Goal: Task Accomplishment & Management: Manage account settings

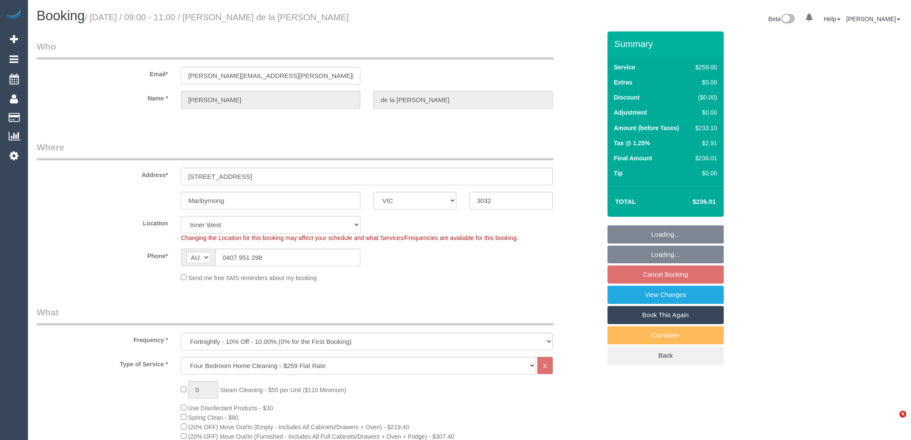
select select "VIC"
select select "string:stripe-pm_1RCF4Y2GScqysDRVi2Jhl6kx"
select select "number:27"
select select "number:14"
select select "number:19"
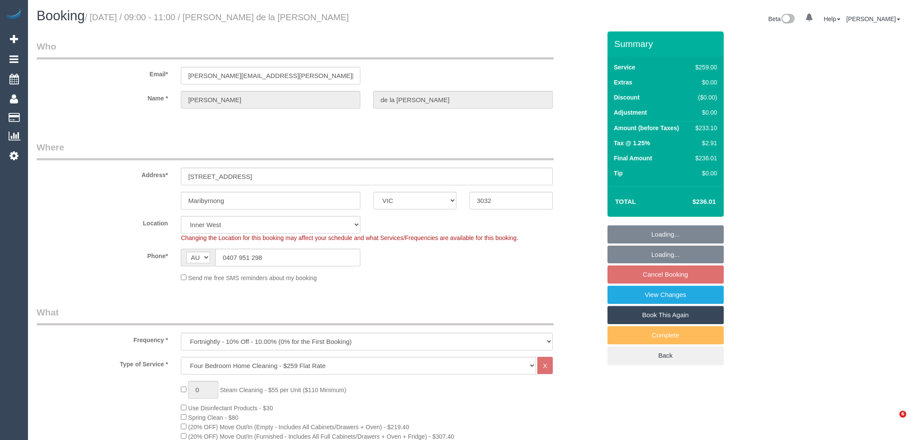
select select "number:24"
select select "number:13"
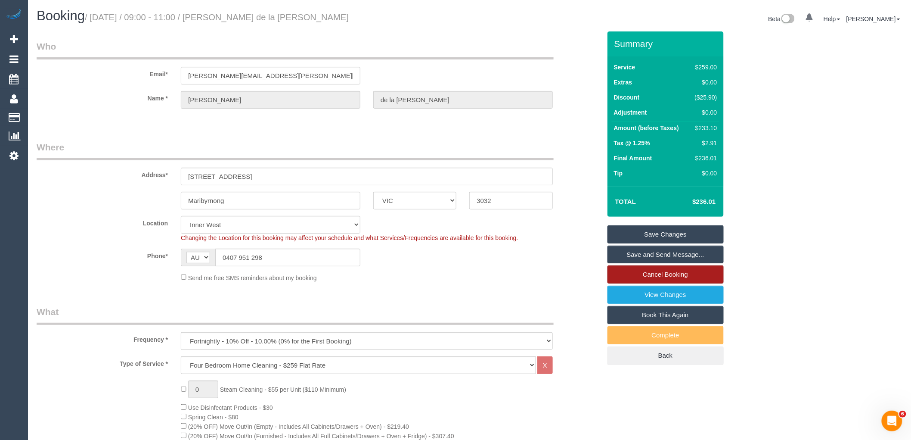
click at [669, 273] on link "Cancel Booking" at bounding box center [665, 274] width 116 height 18
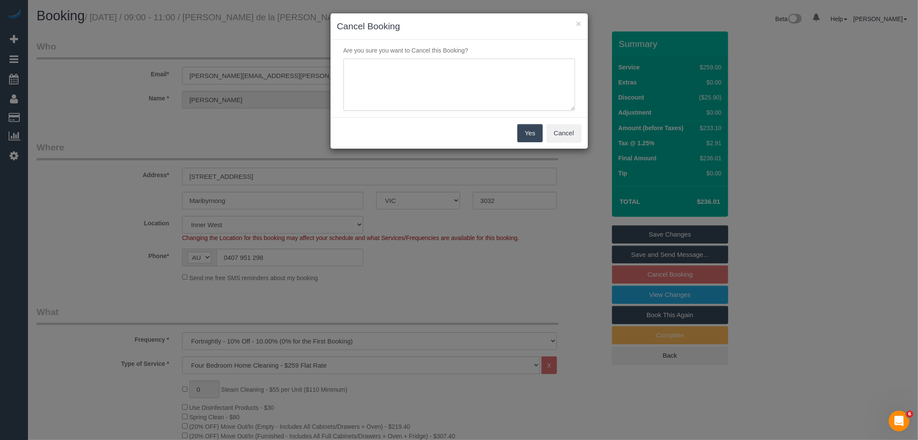
click at [504, 94] on textarea at bounding box center [460, 85] width 232 height 53
type textarea "Regular cleaner away customer OK to skip via email VC"
click at [533, 123] on div "Yes Cancel" at bounding box center [459, 132] width 257 height 31
click at [530, 138] on button "Yes" at bounding box center [529, 133] width 25 height 18
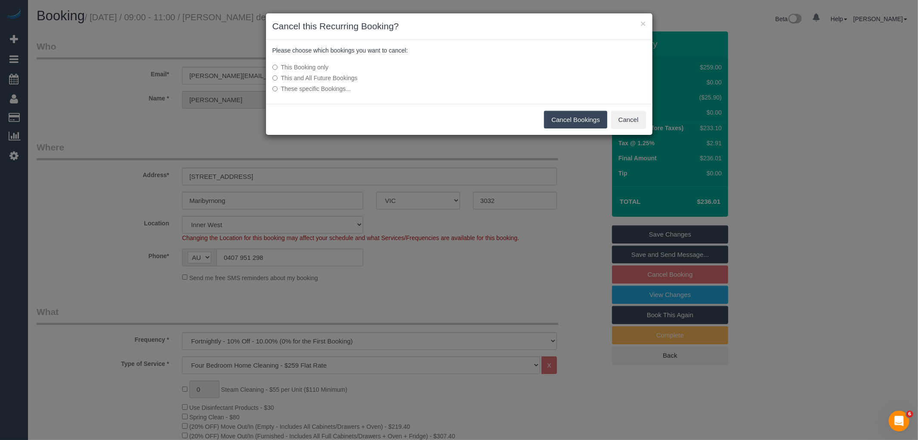
click at [576, 113] on button "Cancel Bookings" at bounding box center [575, 120] width 63 height 18
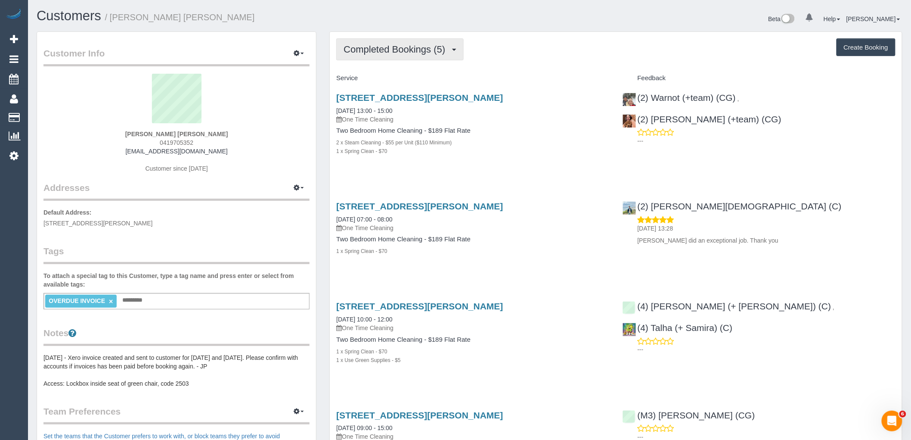
click at [375, 55] on button "Completed Bookings (5)" at bounding box center [399, 49] width 127 height 22
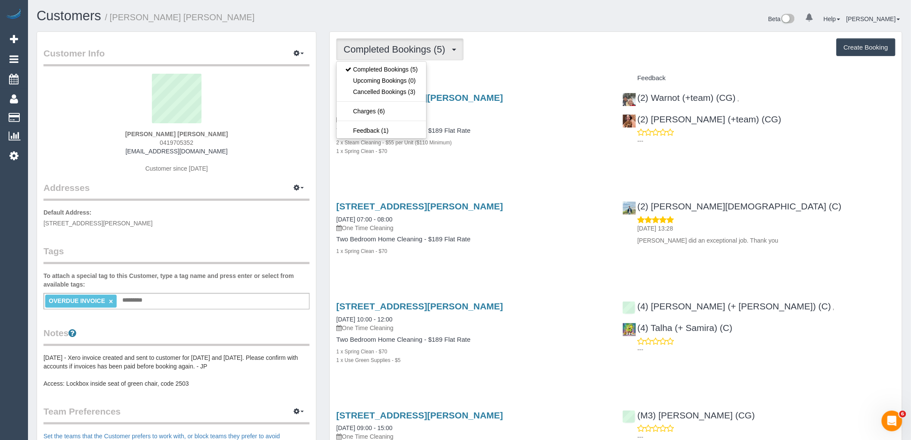
drag, startPoint x: 552, startPoint y: 74, endPoint x: 526, endPoint y: 74, distance: 26.3
click at [551, 74] on div "Service" at bounding box center [473, 78] width 286 height 15
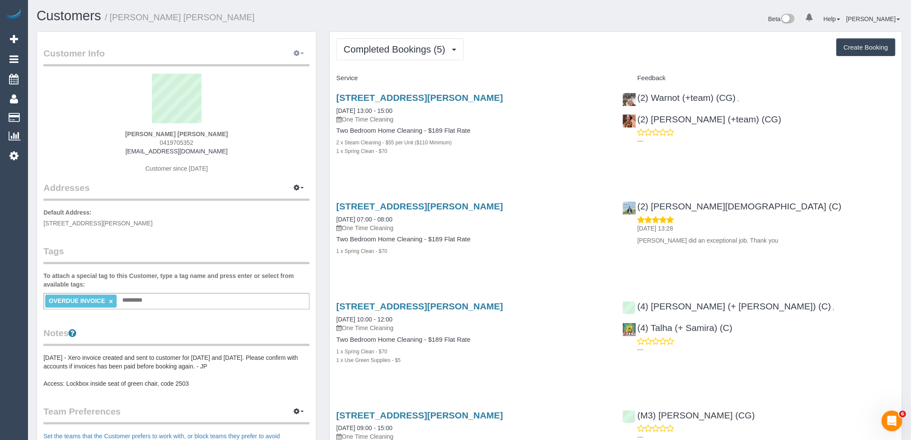
click at [298, 53] on icon "button" at bounding box center [297, 52] width 6 height 5
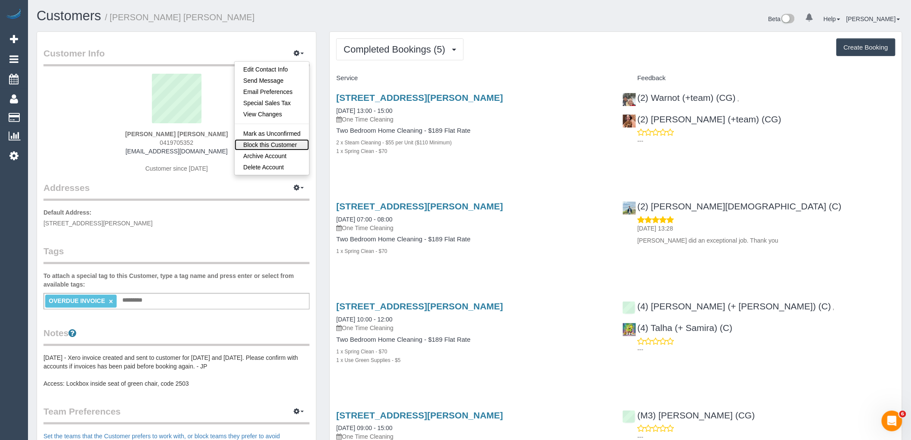
click at [277, 147] on link "Block this Customer" at bounding box center [272, 144] width 74 height 11
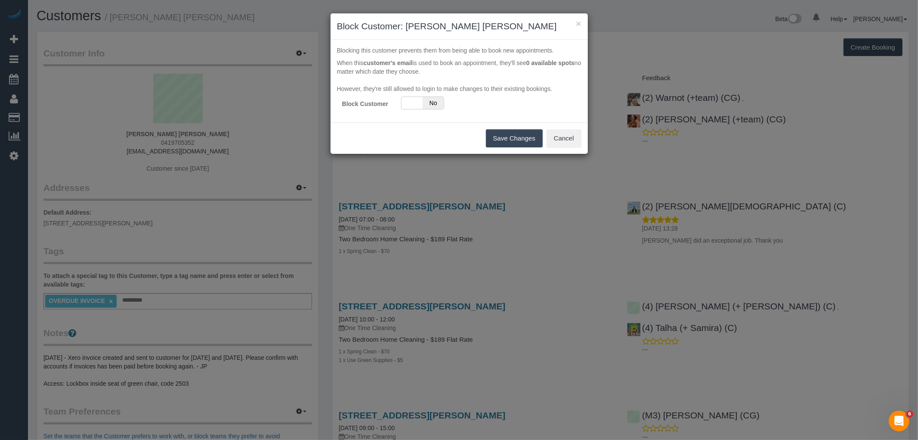
click at [450, 105] on div "Yes No" at bounding box center [438, 102] width 86 height 13
click at [429, 105] on span "No" at bounding box center [433, 103] width 21 height 12
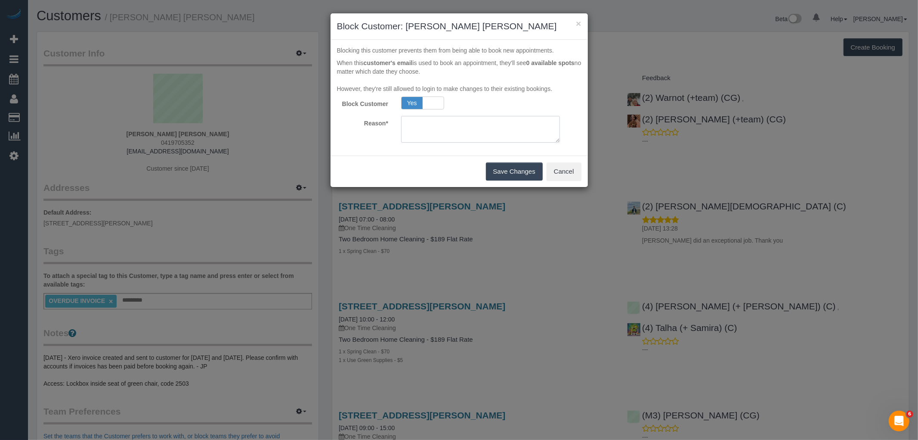
click at [408, 127] on textarea at bounding box center [480, 129] width 159 height 27
type textarea "N"
type textarea "Outstanding Invoices. Not to rebook until payment made. VC"
click at [507, 174] on button "Save Changes" at bounding box center [514, 171] width 57 height 18
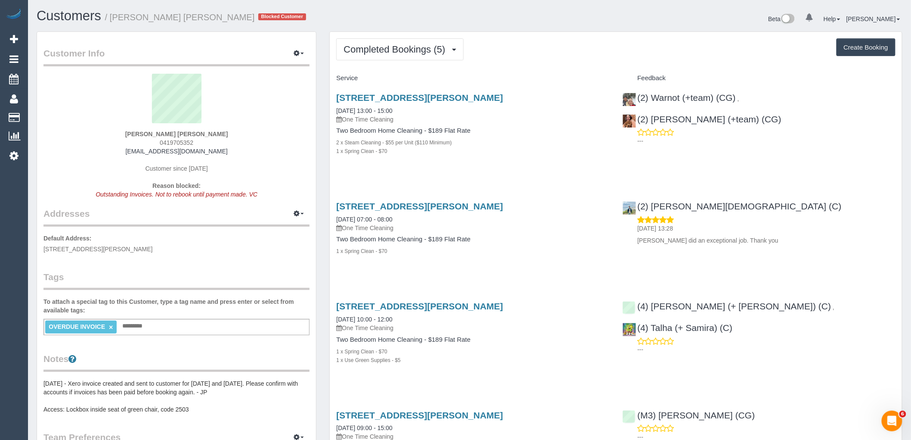
click at [170, 328] on div "OVERDUE INVOICE × Add a tag" at bounding box center [176, 327] width 266 height 16
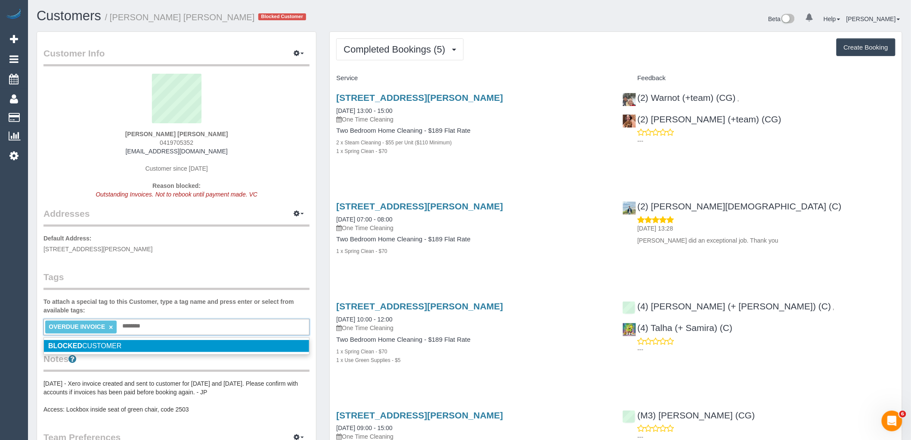
type input "*******"
click at [164, 344] on li "BLOCKED CUSTOMER" at bounding box center [176, 346] width 265 height 12
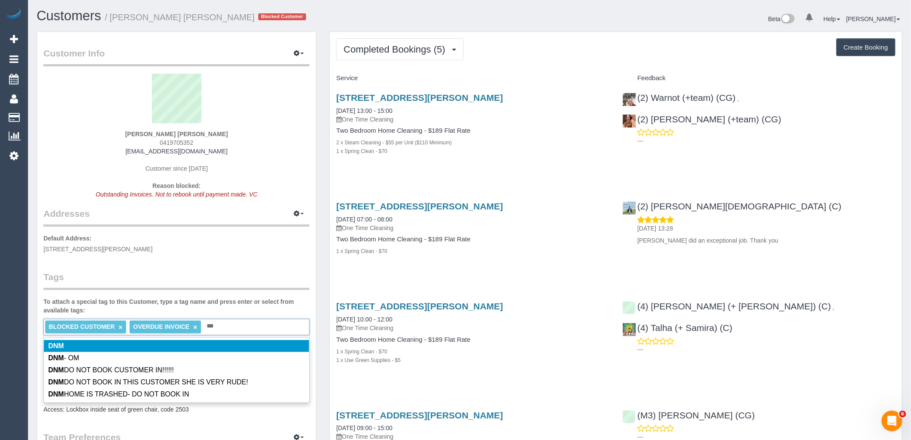
type input "***"
click at [236, 276] on legend "Tags" at bounding box center [176, 279] width 266 height 19
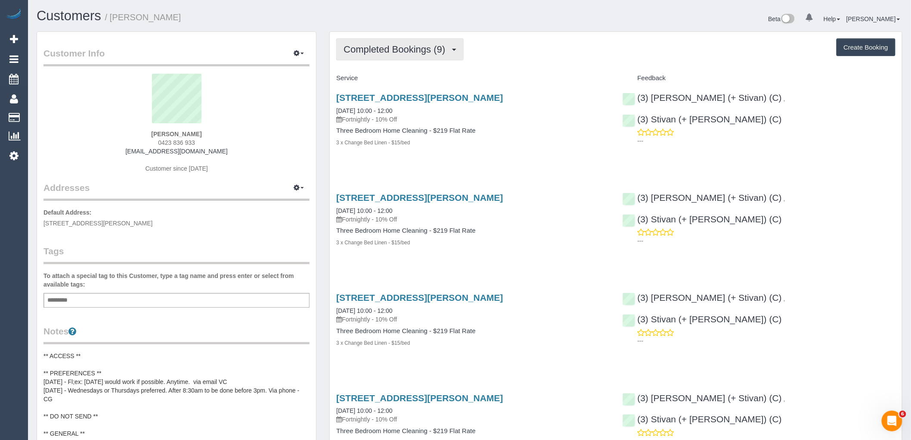
click at [432, 51] on span "Completed Bookings (9)" at bounding box center [397, 49] width 106 height 11
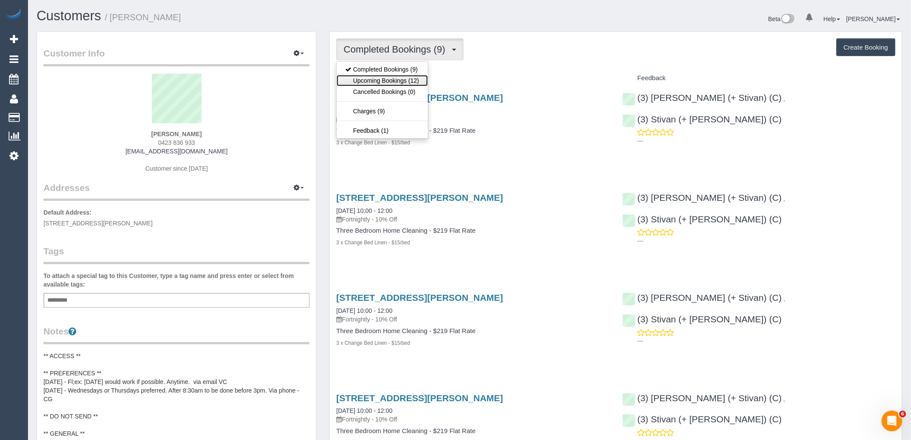
click at [424, 80] on link "Upcoming Bookings (12)" at bounding box center [382, 80] width 91 height 11
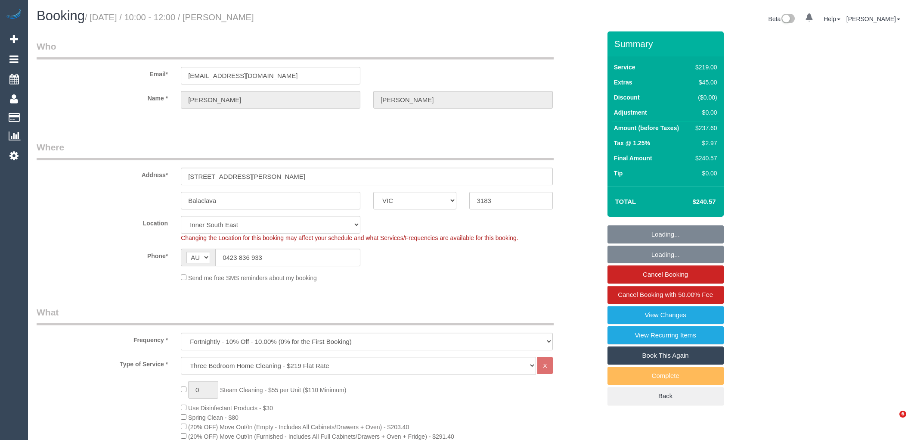
select select "VIC"
select select "number:29"
select select "number:14"
select select "number:19"
select select "number:36"
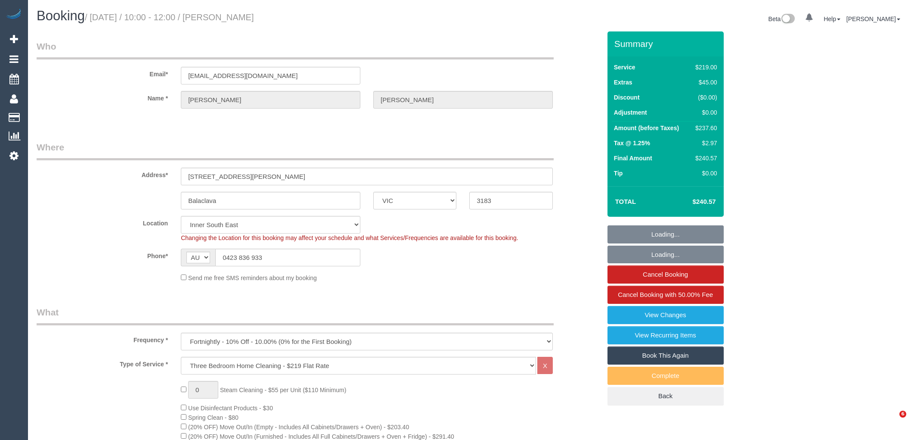
select select "number:34"
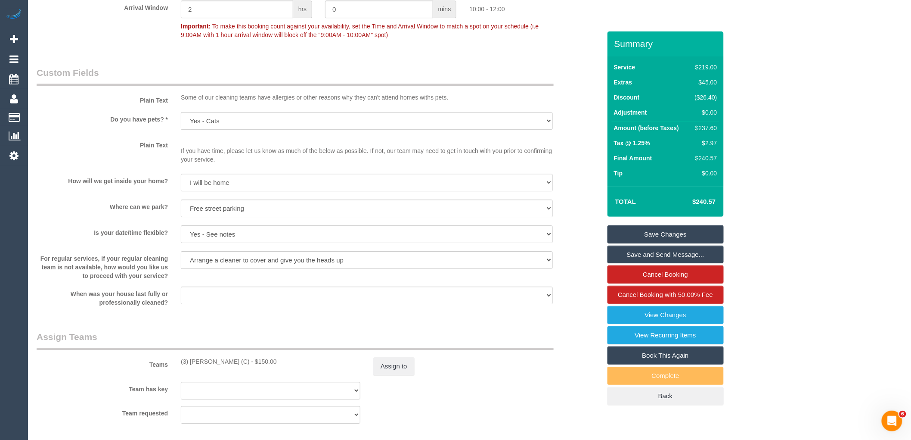
scroll to position [1195, 0]
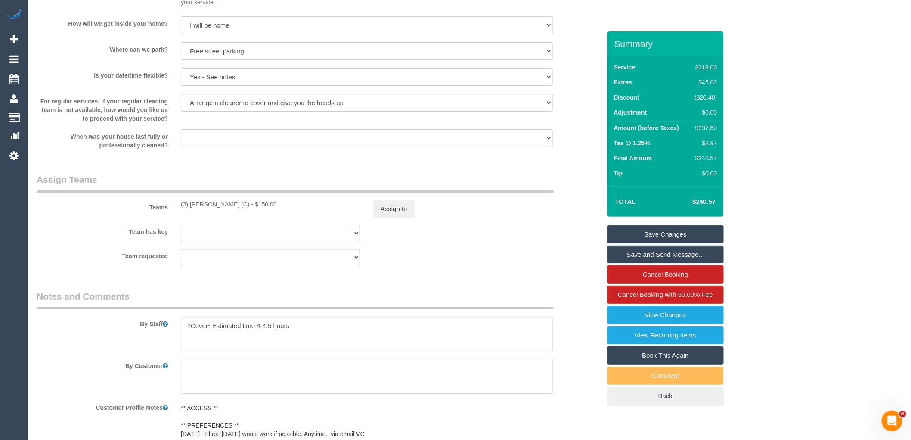
click at [509, 132] on sui-booking-custom-fields "Plain Text Some of our cleaning teams have allergies or other reasons why they …" at bounding box center [319, 29] width 564 height 240
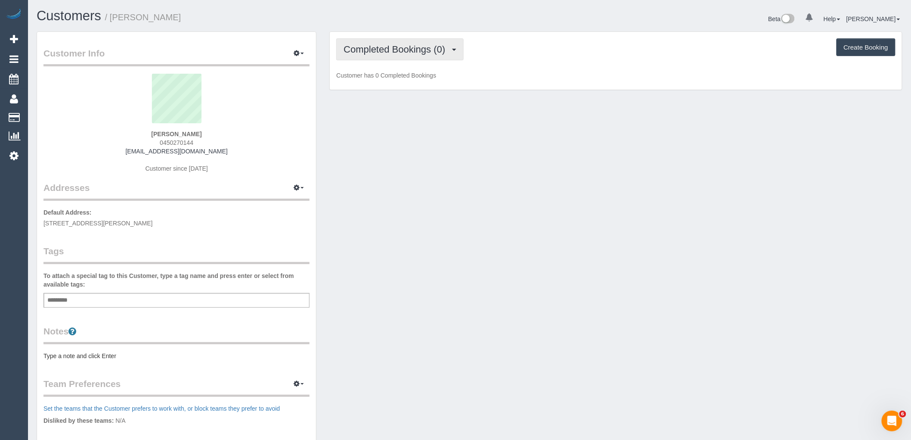
click at [389, 50] on span "Completed Bookings (0)" at bounding box center [397, 49] width 106 height 11
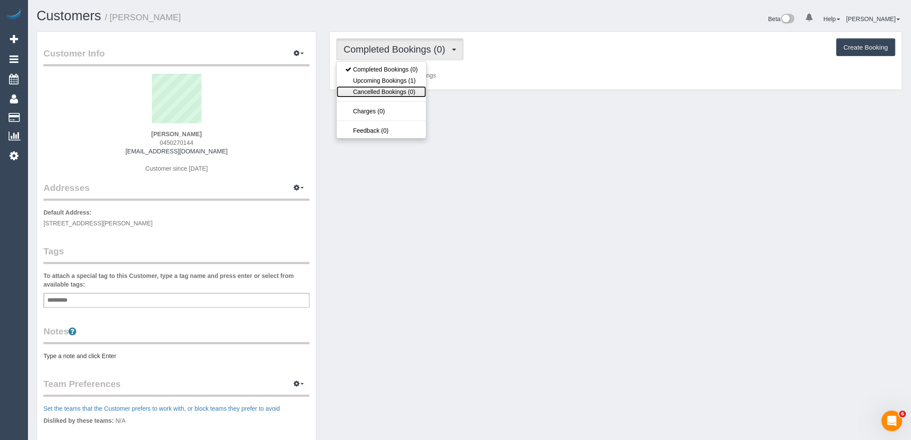
click at [394, 87] on link "Cancelled Bookings (0)" at bounding box center [382, 91] width 90 height 11
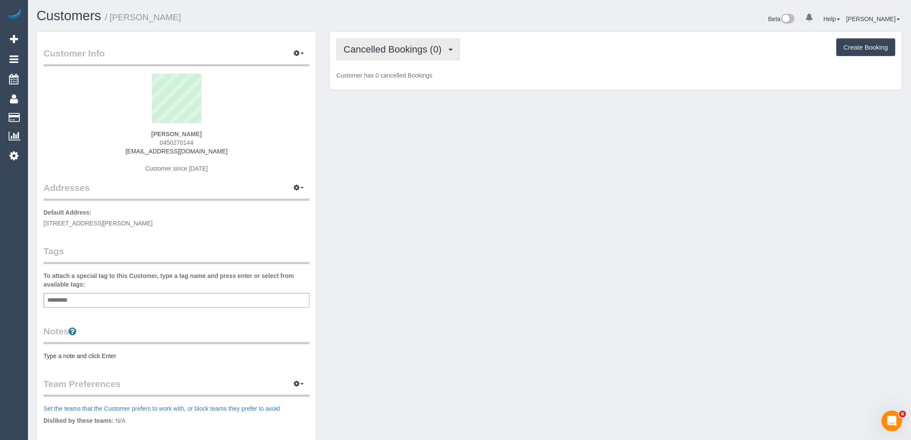
click at [397, 60] on button "Cancelled Bookings (0)" at bounding box center [398, 49] width 124 height 22
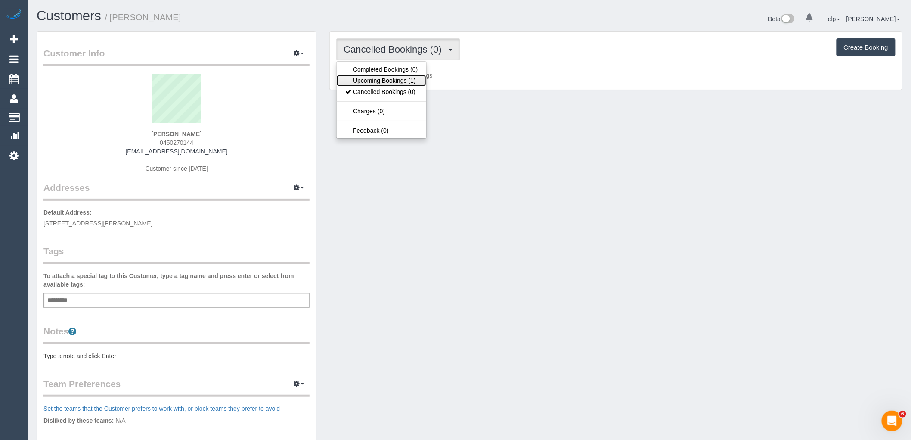
click at [398, 79] on link "Upcoming Bookings (1)" at bounding box center [382, 80] width 90 height 11
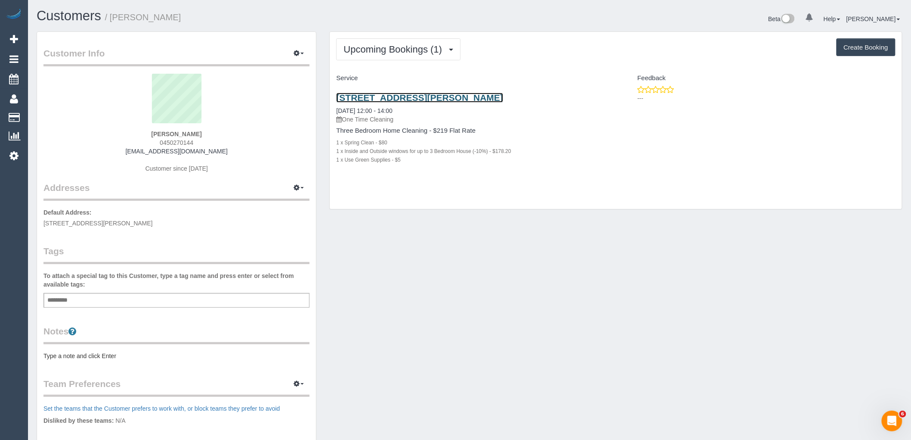
click at [423, 97] on link "5 St Leger Pl, Epping, VIC 3076" at bounding box center [419, 98] width 167 height 10
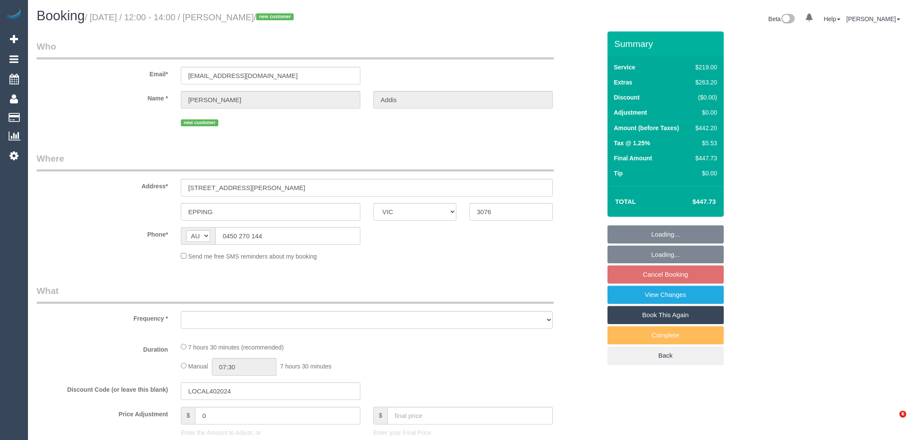
select select "VIC"
select select "string:stripe-pm_1SFqAV2GScqysDRV760mcCVK"
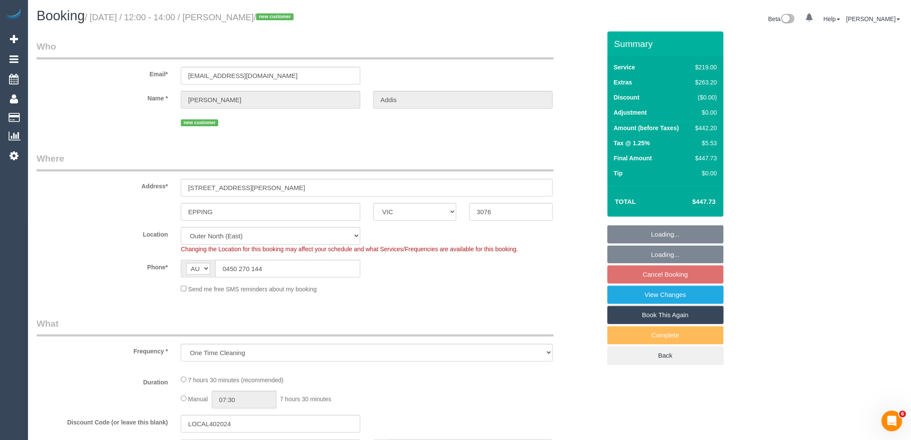
select select "object:538"
select select "number:29"
select select "number:14"
select select "number:18"
select select "number:36"
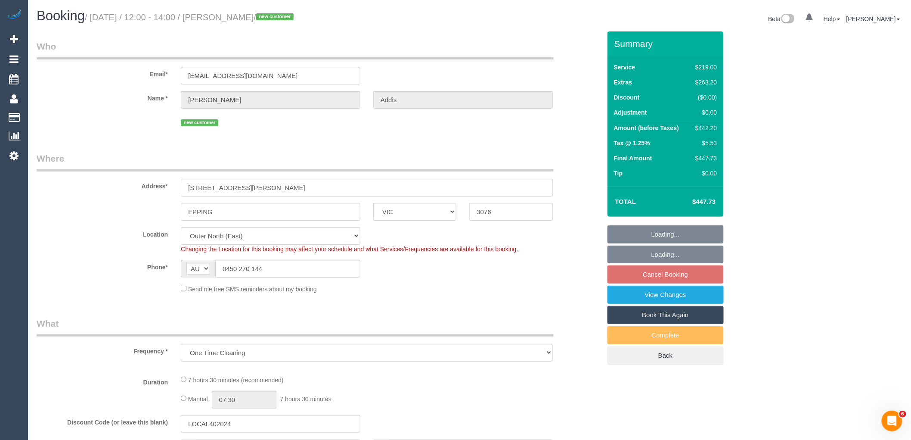
select select "number:26"
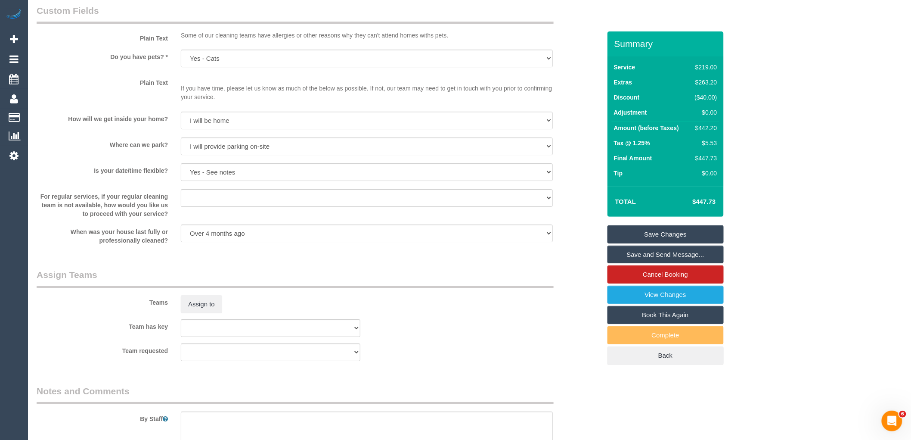
scroll to position [1285, 0]
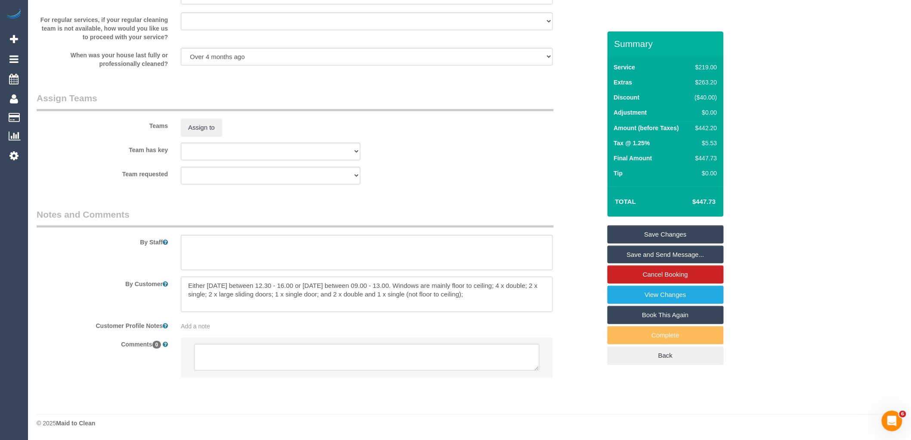
drag, startPoint x: 525, startPoint y: 299, endPoint x: 184, endPoint y: 287, distance: 341.6
click at [184, 287] on textarea at bounding box center [367, 293] width 372 height 35
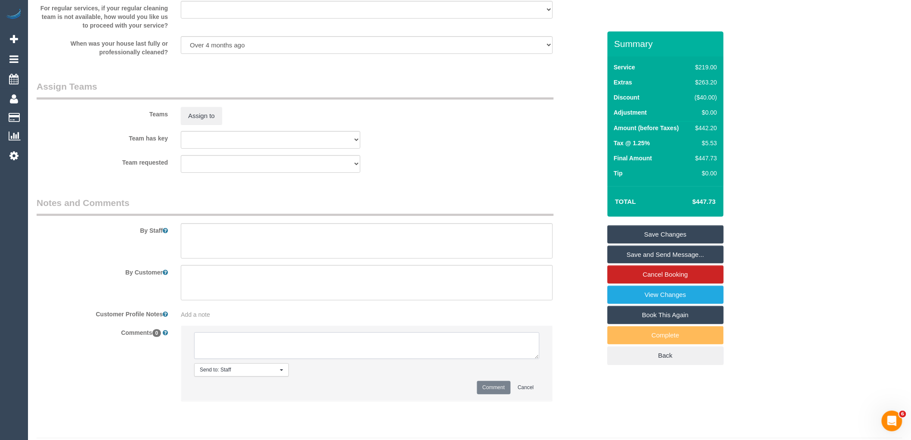
click at [288, 355] on textarea at bounding box center [366, 345] width 345 height 27
paste textarea "Either Wed 15 Oct between 12.30 - 16.00 or Thurs 16 October between 09.00 - 13.…"
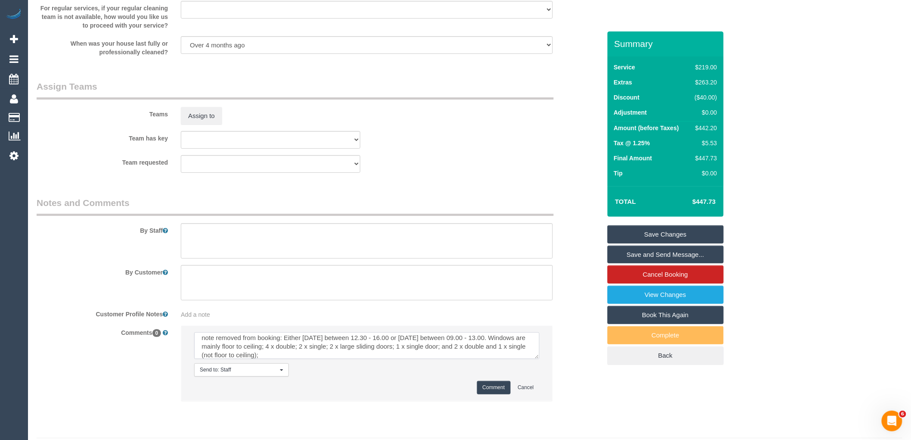
scroll to position [0, 0]
drag, startPoint x: 532, startPoint y: 366, endPoint x: 568, endPoint y: 419, distance: 64.5
click at [539, 359] on textarea at bounding box center [366, 345] width 345 height 27
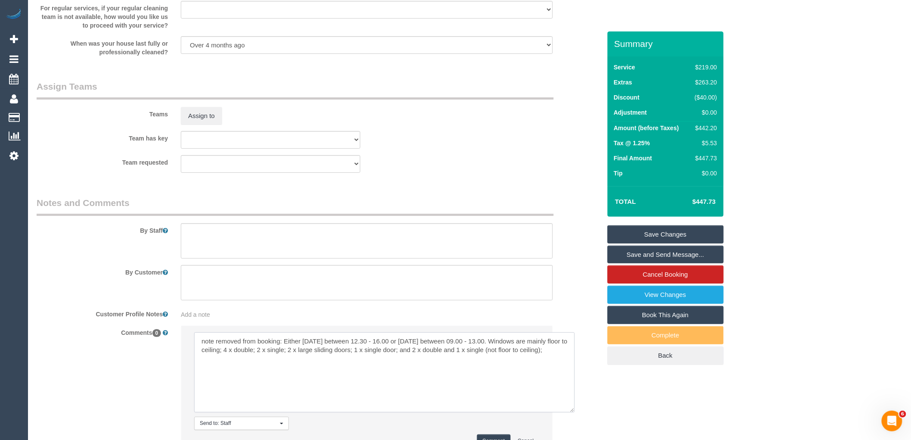
click at [532, 351] on textarea at bounding box center [384, 372] width 381 height 80
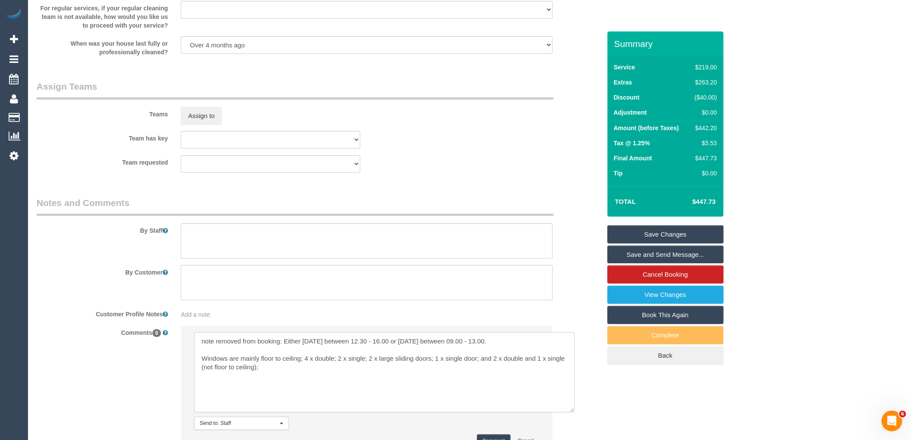
click at [298, 385] on textarea at bounding box center [384, 372] width 381 height 80
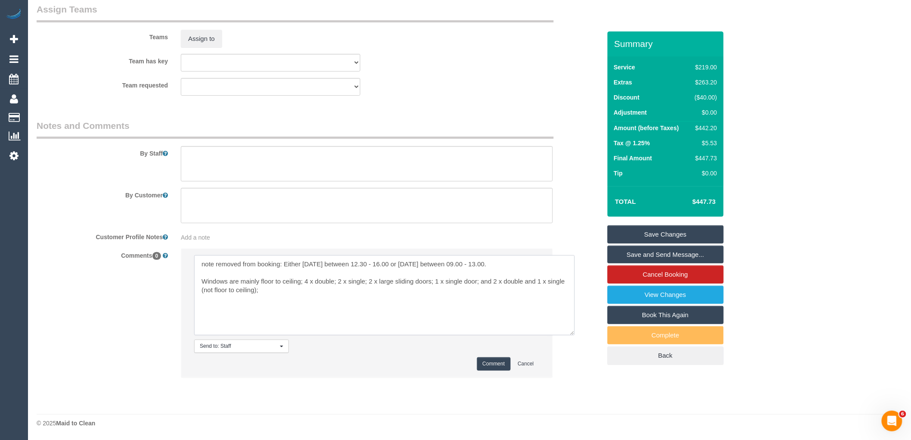
type textarea "note removed from booking: Either Wed 15 Oct between 12.30 - 16.00 or Thurs 16 …"
click at [495, 371] on li "Send to: Staff Nothing selected Send to: Staff Send to: Customer Send to: Team …" at bounding box center [366, 312] width 371 height 128
click at [499, 362] on button "Comment" at bounding box center [494, 363] width 34 height 13
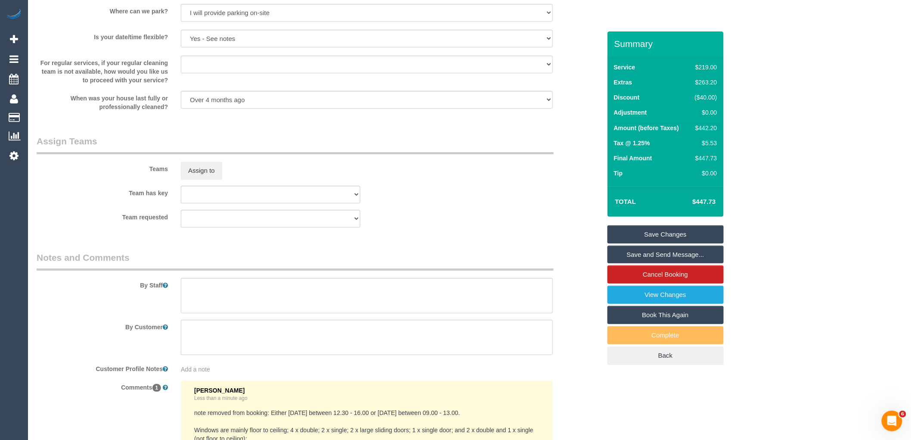
scroll to position [1279, 0]
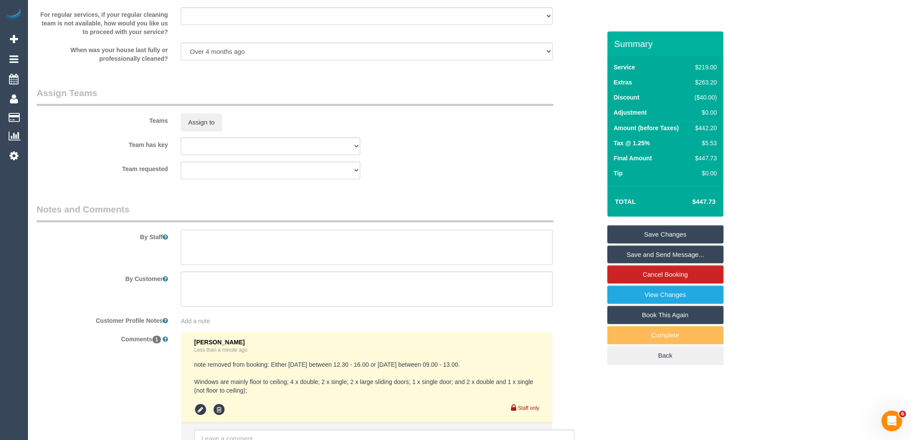
click at [229, 265] on textarea at bounding box center [367, 246] width 372 height 35
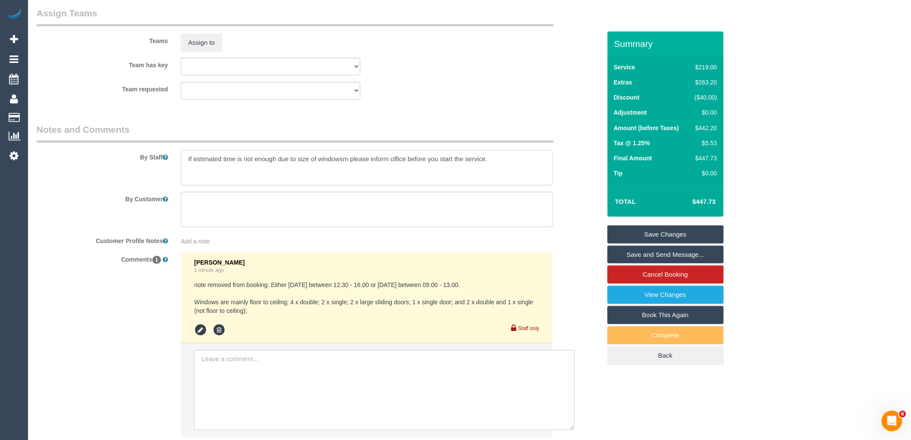
scroll to position [1422, 0]
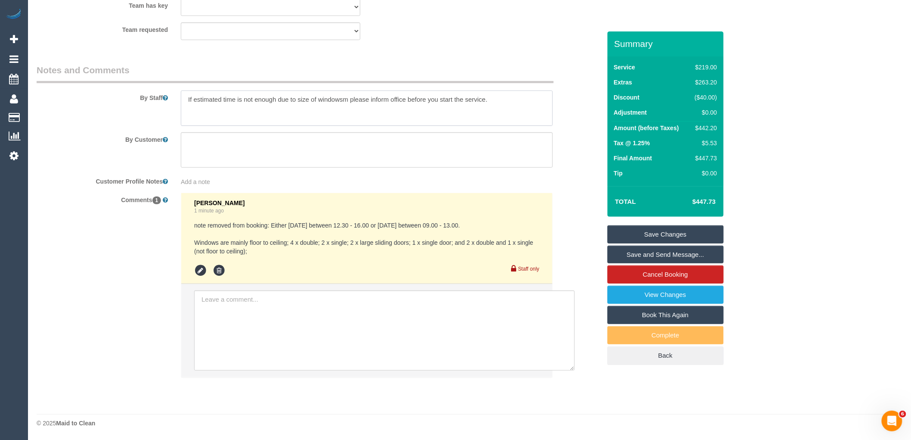
type textarea "If estimated time is not enough due to size of windowsm please inform office be…"
click at [686, 231] on link "Save Changes" at bounding box center [665, 234] width 116 height 18
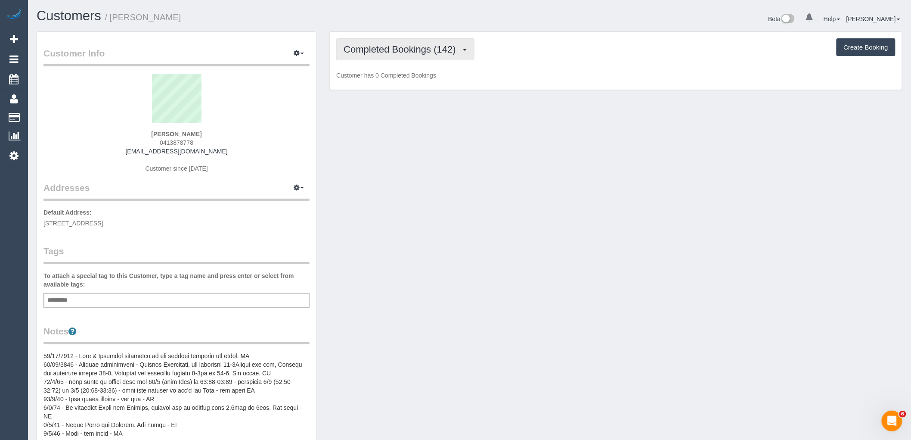
click at [369, 43] on button "Completed Bookings (142)" at bounding box center [405, 49] width 138 height 22
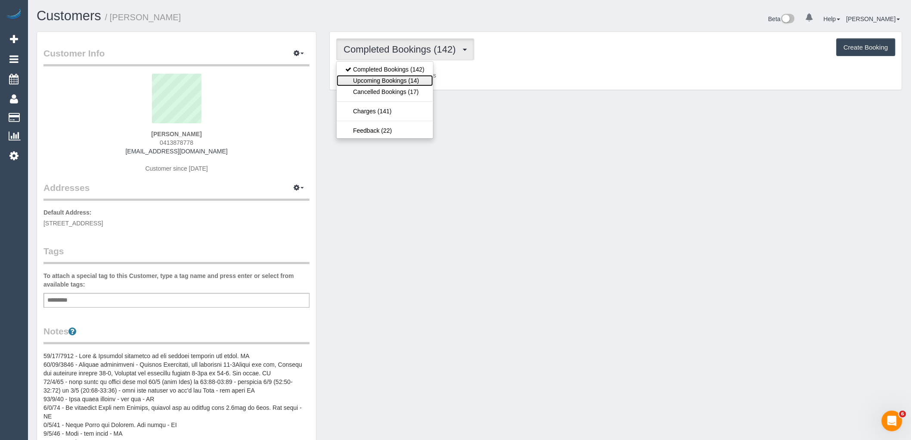
click at [385, 84] on link "Upcoming Bookings (14)" at bounding box center [385, 80] width 96 height 11
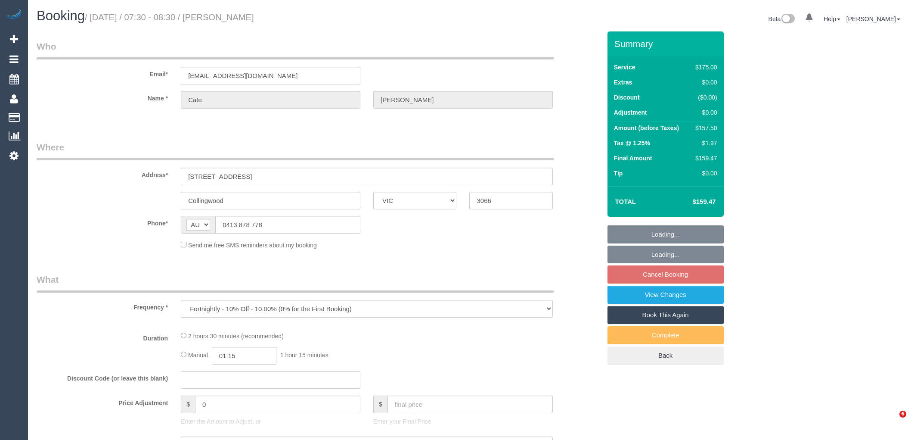
select select "VIC"
select select "string:stripe-pm_1J3A2S2GScqysDRVsqMoI4WO"
select select "150"
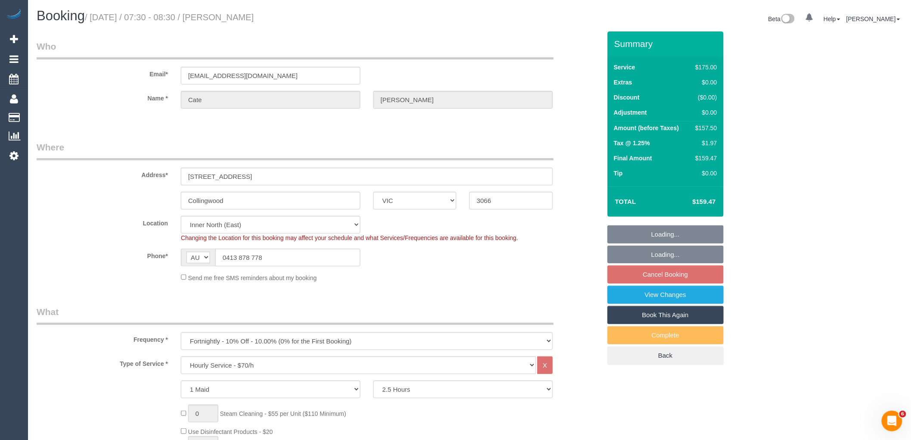
select select "number:32"
select select "object:1618"
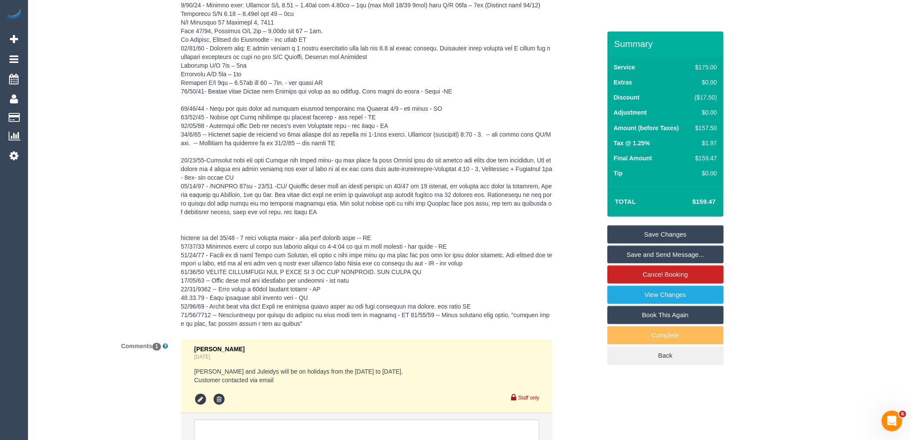
scroll to position [1875, 0]
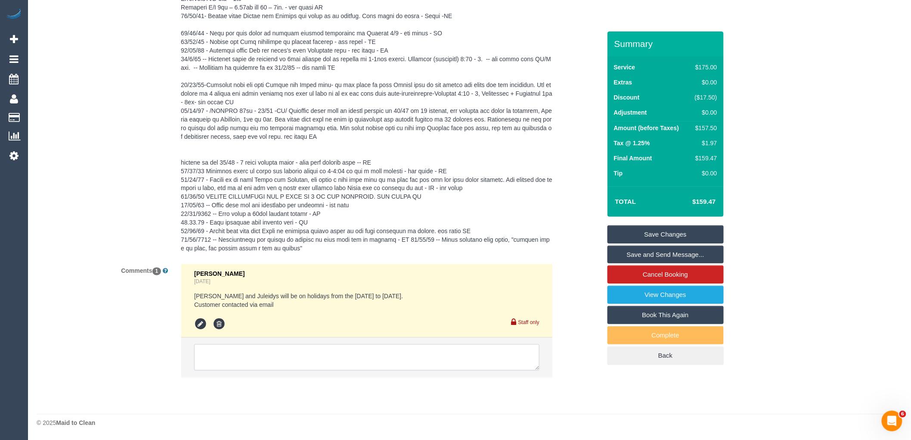
click at [242, 356] on textarea at bounding box center [366, 357] width 345 height 27
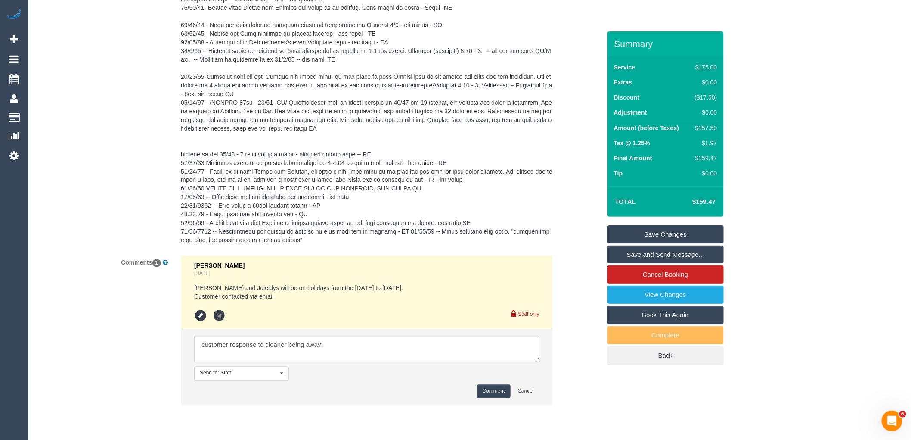
paste textarea "22/10 replace clean: (Away 22/10) Available 23/10 (until 2pm) or 24/10 various …"
drag, startPoint x: 537, startPoint y: 367, endPoint x: 556, endPoint y: 397, distance: 35.8
click at [542, 370] on textarea at bounding box center [368, 353] width 348 height 34
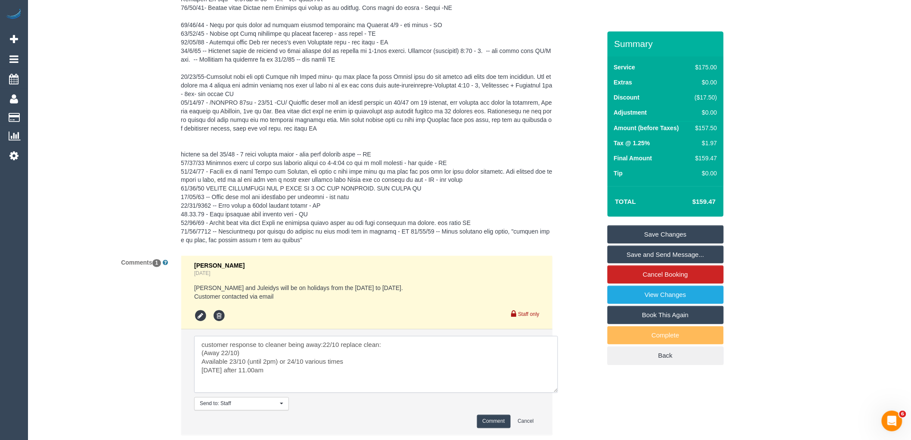
type textarea "customer response to cleaner being away:22/10 replace clean: (Away 22/10) Avail…"
click at [491, 428] on button "Comment" at bounding box center [494, 421] width 34 height 13
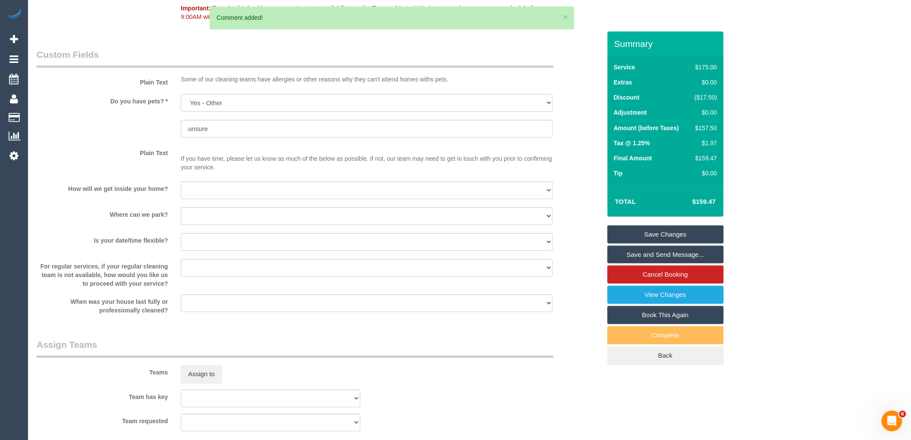
scroll to position [871, 0]
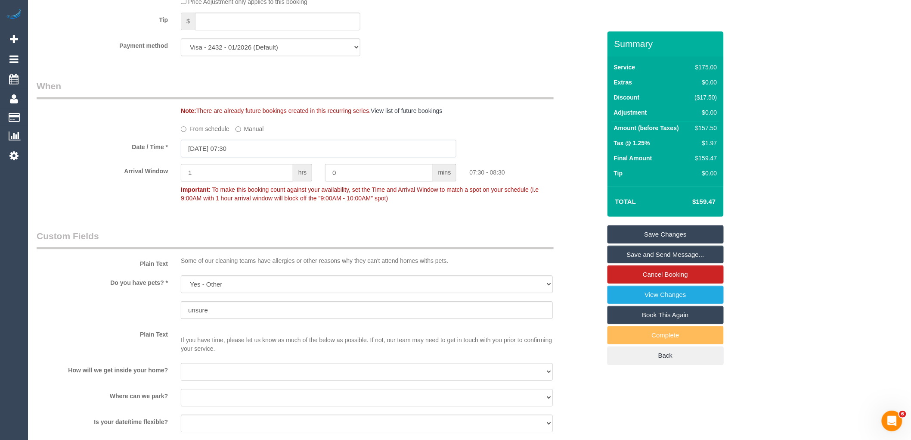
click at [242, 156] on input "22/10/2025 07:30" at bounding box center [319, 148] width 276 height 18
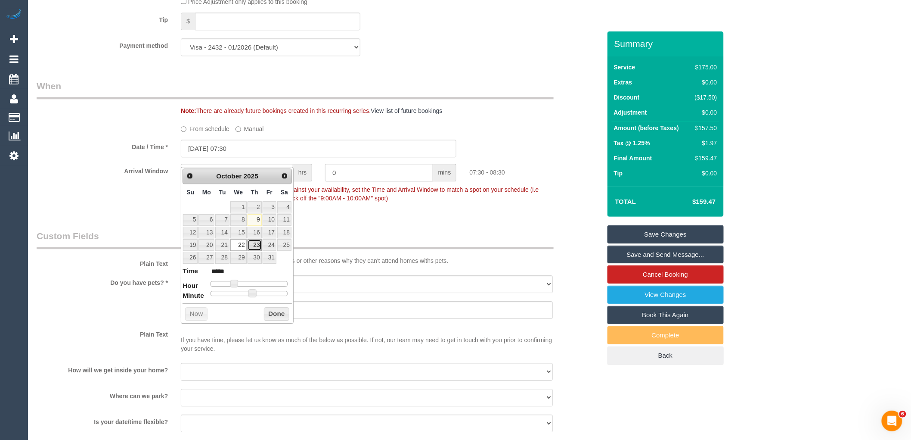
click at [257, 248] on link "23" at bounding box center [255, 245] width 14 height 12
type input "23/10/2025 07:30"
click at [279, 311] on button "Done" at bounding box center [276, 314] width 25 height 14
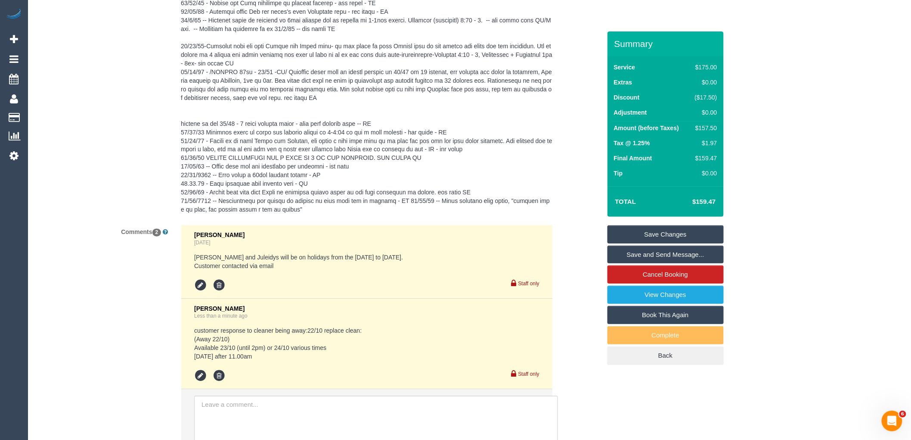
scroll to position [1996, 0]
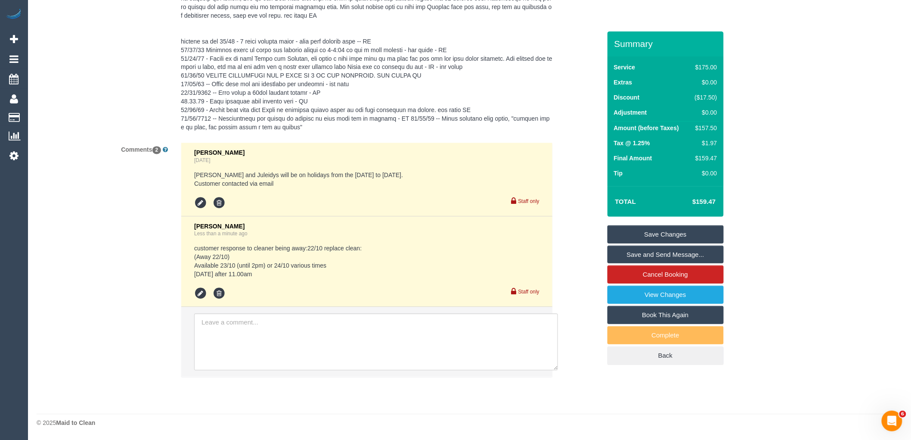
click at [671, 238] on link "Save Changes" at bounding box center [665, 234] width 116 height 18
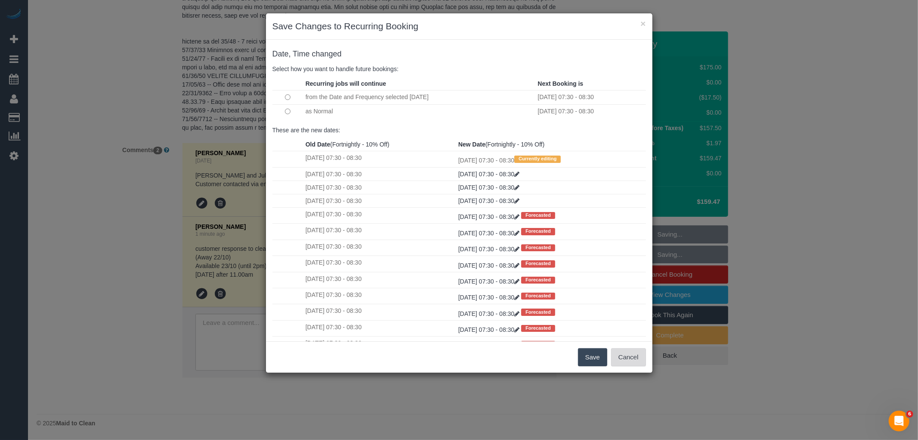
click at [638, 356] on button "Cancel" at bounding box center [628, 357] width 35 height 18
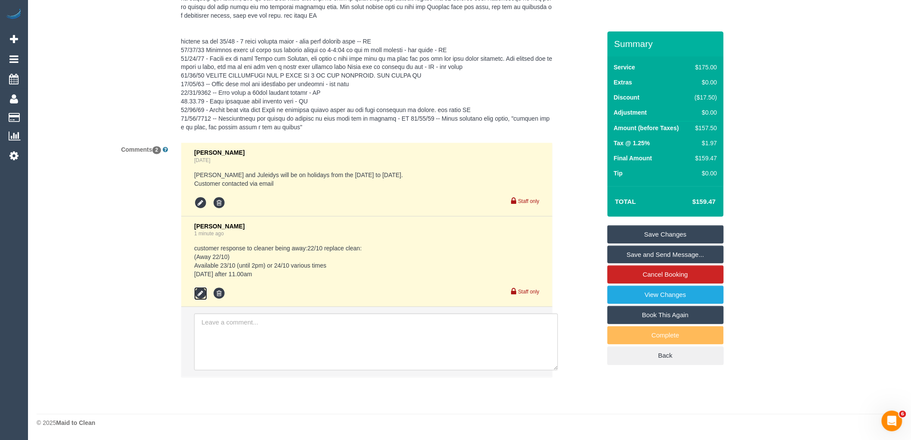
click at [201, 294] on icon at bounding box center [200, 293] width 13 height 13
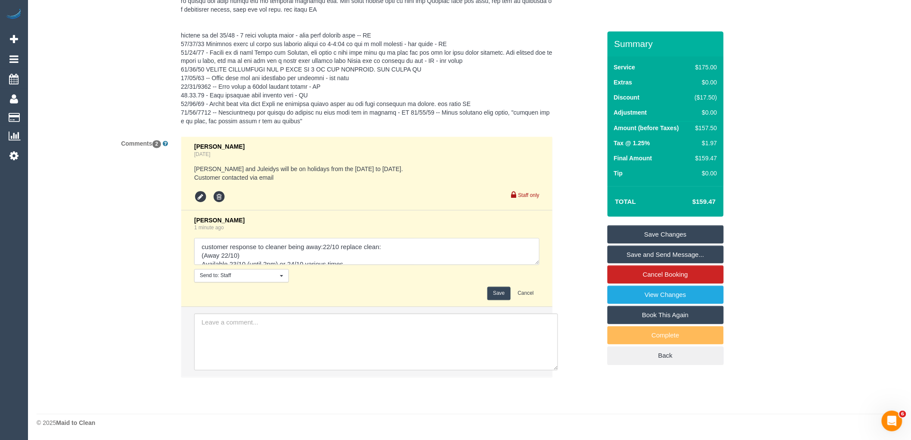
click at [231, 251] on textarea at bounding box center [366, 251] width 345 height 27
drag, startPoint x: 339, startPoint y: 252, endPoint x: 181, endPoint y: 250, distance: 158.0
click at [181, 250] on li "Vanessa Christou 1 minute ago Send to: Staff Nothing selected Send to: Staff Se…" at bounding box center [366, 259] width 371 height 97
click at [204, 251] on textarea at bounding box center [366, 251] width 345 height 27
type textarea "Customer email response to cleaner being away: 22/10 replace clean: (Away 22/10…"
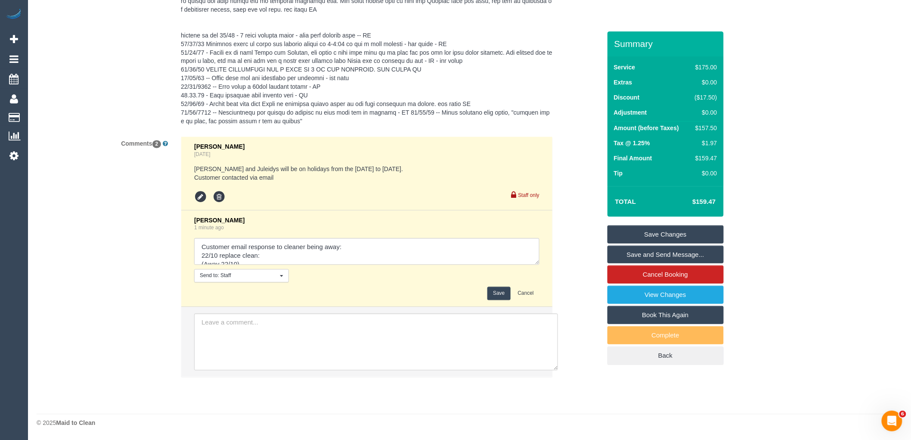
click at [506, 297] on button "Save" at bounding box center [498, 293] width 23 height 13
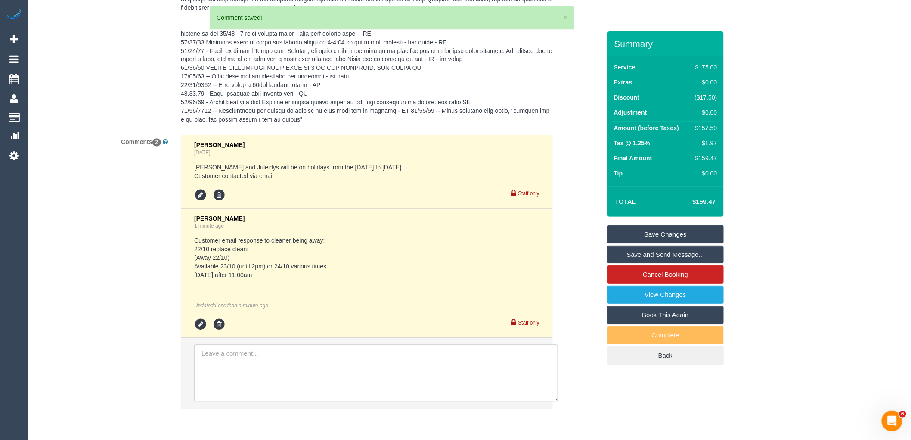
click at [687, 231] on link "Save Changes" at bounding box center [665, 234] width 116 height 18
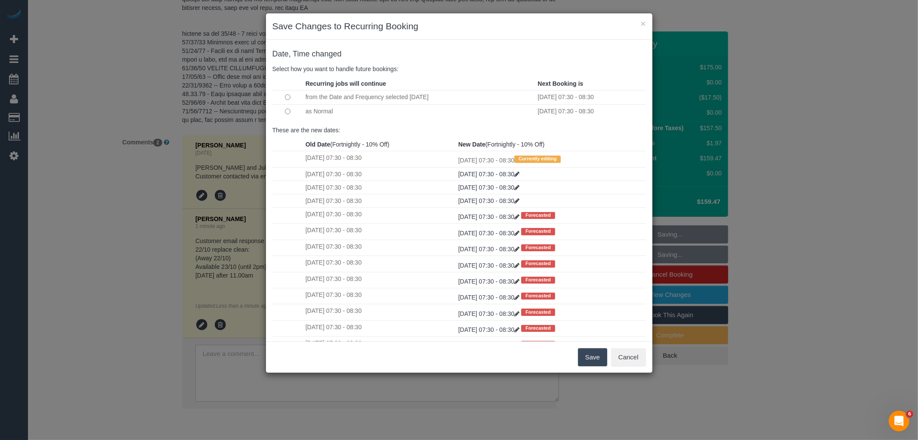
click at [587, 360] on button "Save" at bounding box center [592, 357] width 29 height 18
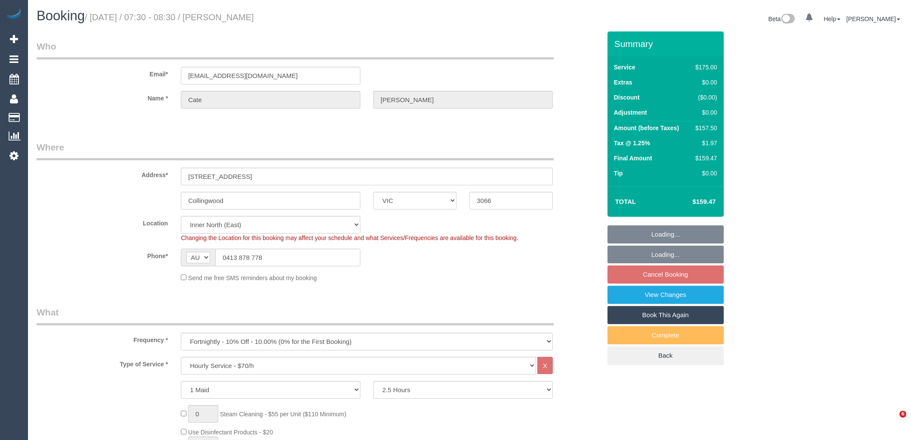
select select "VIC"
select select "150"
select select "number:32"
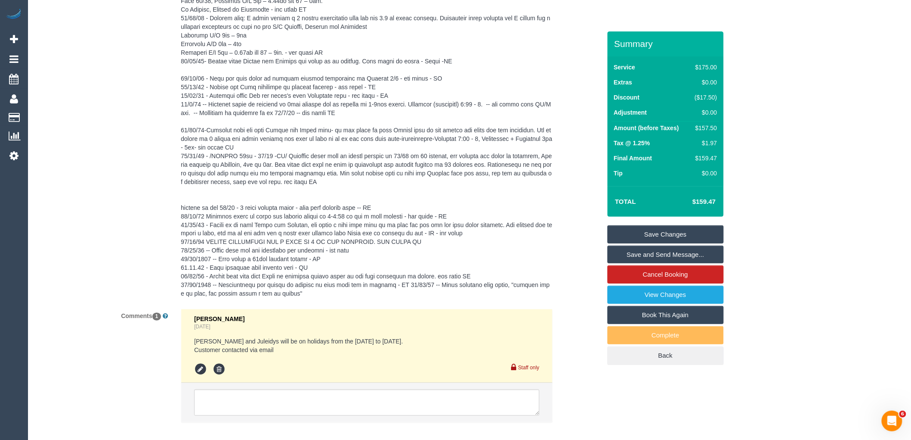
scroll to position [1875, 0]
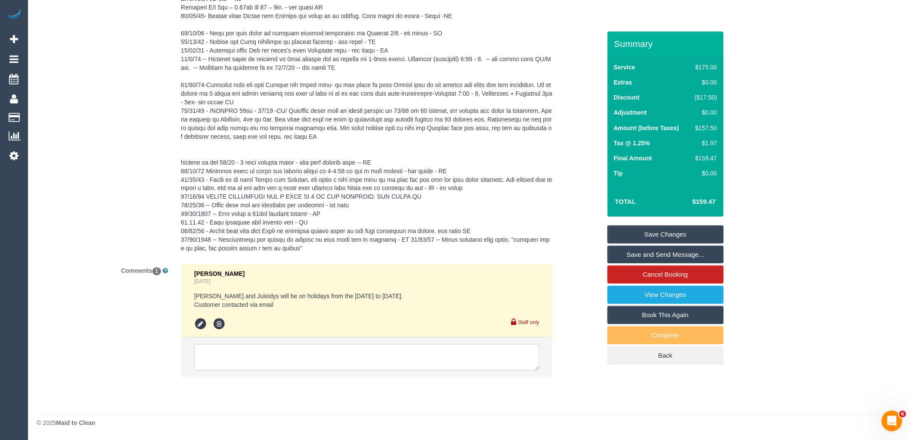
click at [261, 358] on textarea at bounding box center [366, 357] width 345 height 27
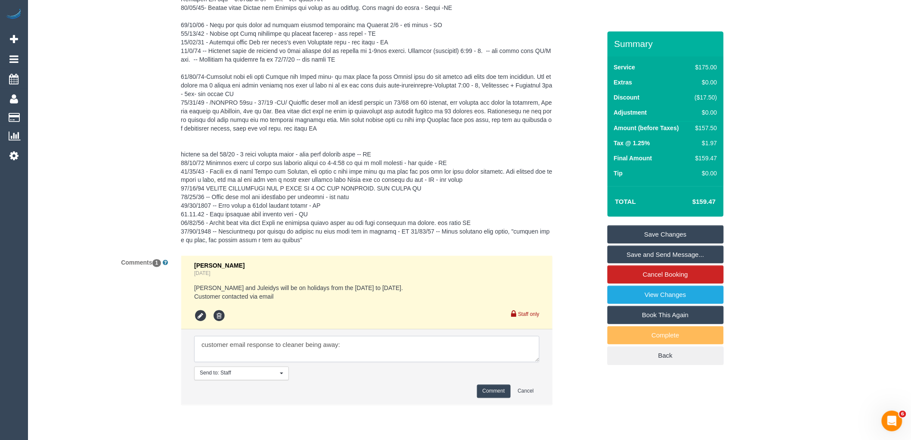
paste textarea "For 5/11 replace clean: Available 3/11 before 2pm [DATE] before 10.15am [DATE] …"
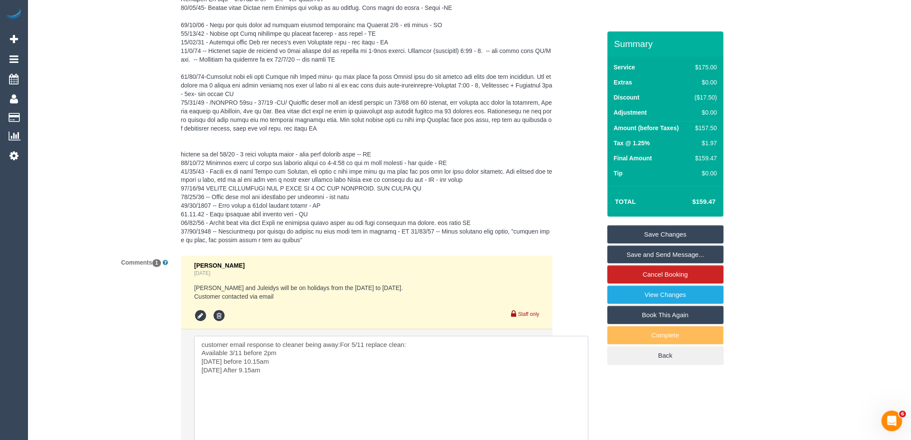
drag, startPoint x: 536, startPoint y: 368, endPoint x: 587, endPoint y: 458, distance: 103.3
drag, startPoint x: 339, startPoint y: 352, endPoint x: 356, endPoint y: 352, distance: 16.8
click at [342, 352] on textarea at bounding box center [391, 394] width 395 height 117
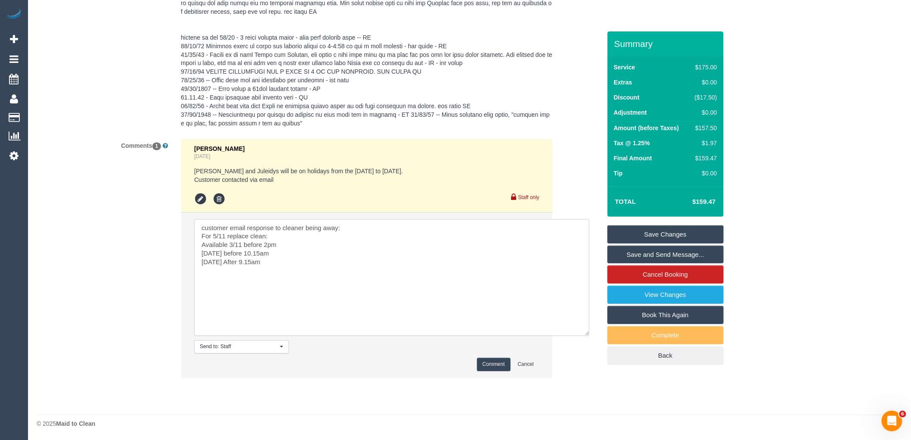
scroll to position [2001, 0]
type textarea "customer email response to cleaner being away: For 5/11 replace clean: Availabl…"
click at [489, 365] on button "Comment" at bounding box center [494, 363] width 34 height 13
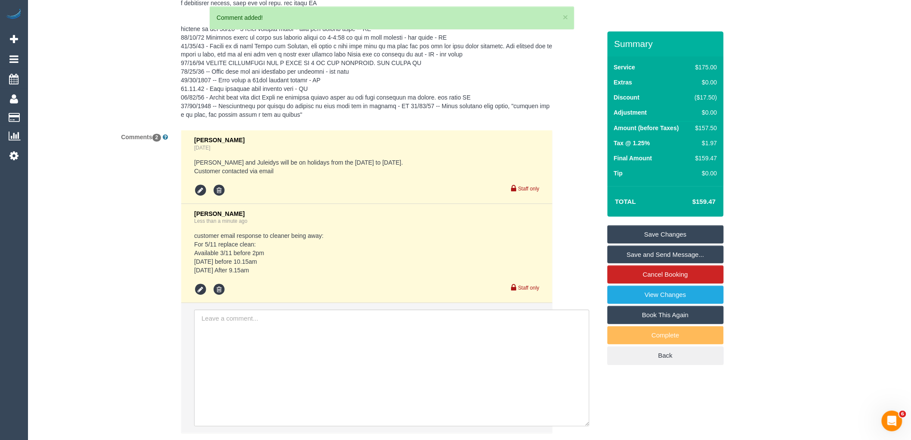
click at [680, 238] on link "Save Changes" at bounding box center [665, 234] width 116 height 18
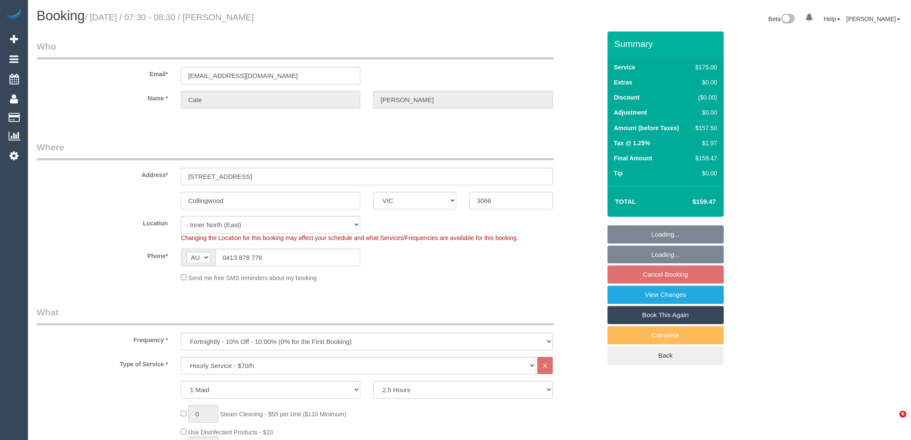
select select "VIC"
select select "150"
select select "number:32"
select select "object:1635"
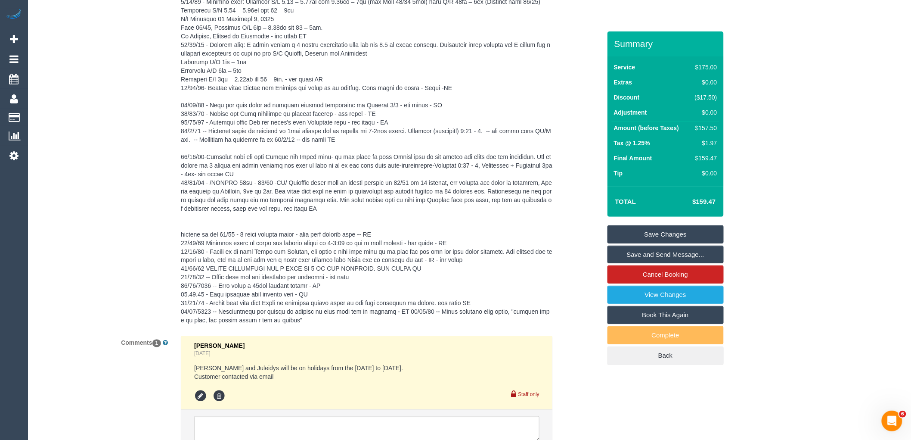
scroll to position [1875, 0]
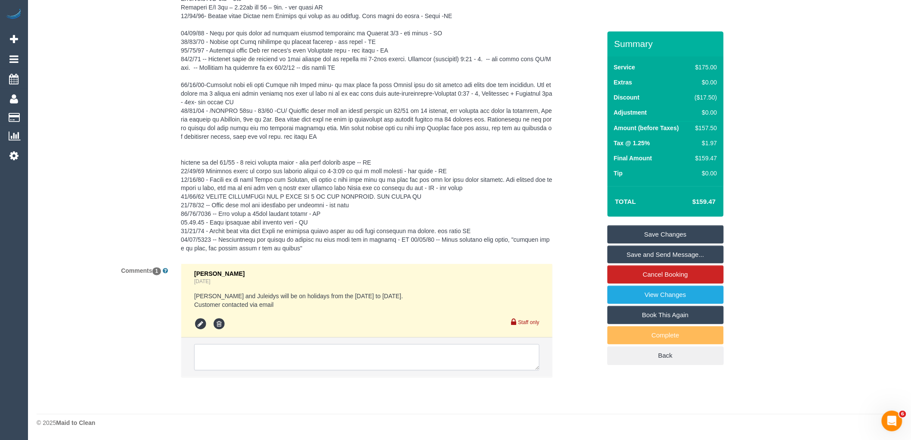
click at [267, 347] on textarea at bounding box center [366, 357] width 345 height 27
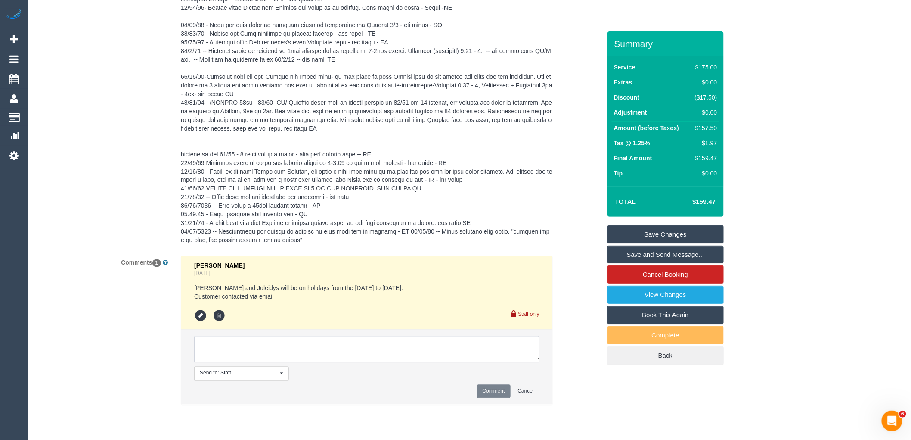
paste textarea "customer email response to cleaner being away:"
click at [207, 351] on textarea at bounding box center [366, 349] width 345 height 27
click at [418, 350] on textarea at bounding box center [366, 349] width 345 height 27
paste textarea "For 19/11 replace clean: 18/11 or 19/11 flexi times 20/11 after 9.15am."
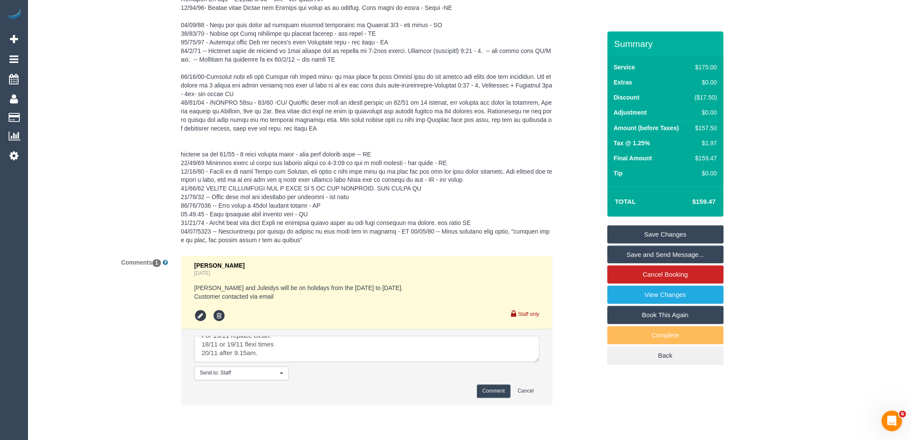
type textarea "Customer email response to cleaner being away: For 19/11 replace clean: 18/11 o…"
click at [489, 394] on button "Comment" at bounding box center [494, 390] width 34 height 13
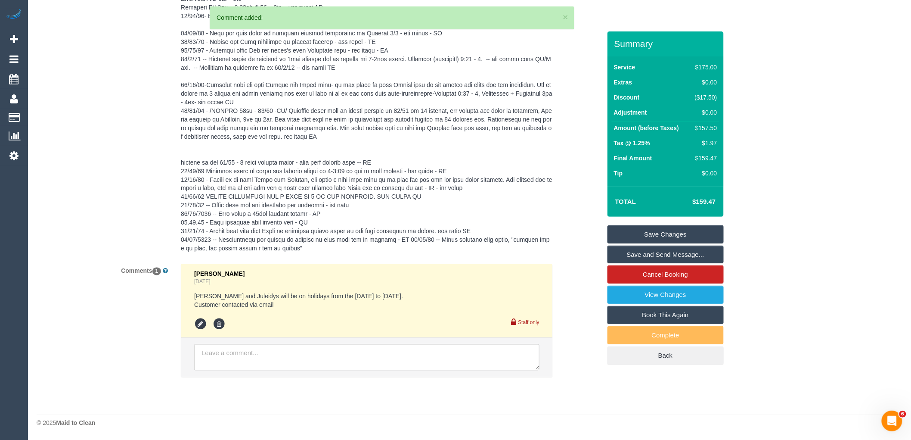
scroll to position [0, 0]
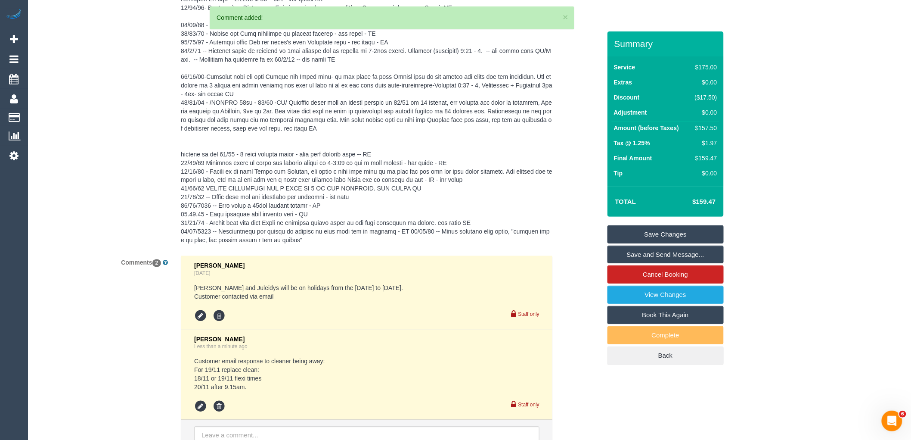
click at [682, 235] on link "Save Changes" at bounding box center [665, 234] width 116 height 18
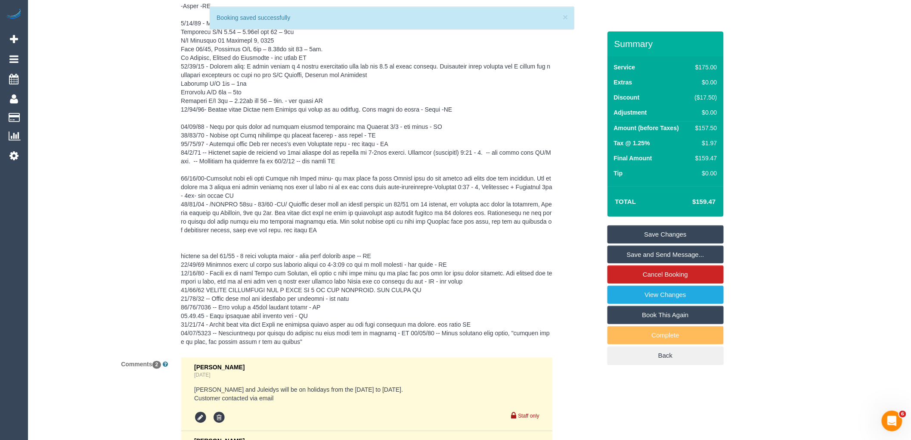
scroll to position [1636, 0]
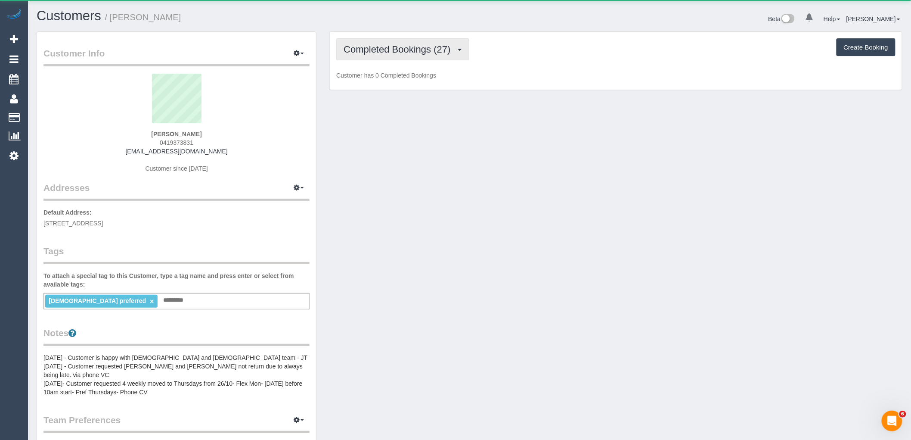
click at [433, 53] on span "Completed Bookings (27)" at bounding box center [399, 49] width 111 height 11
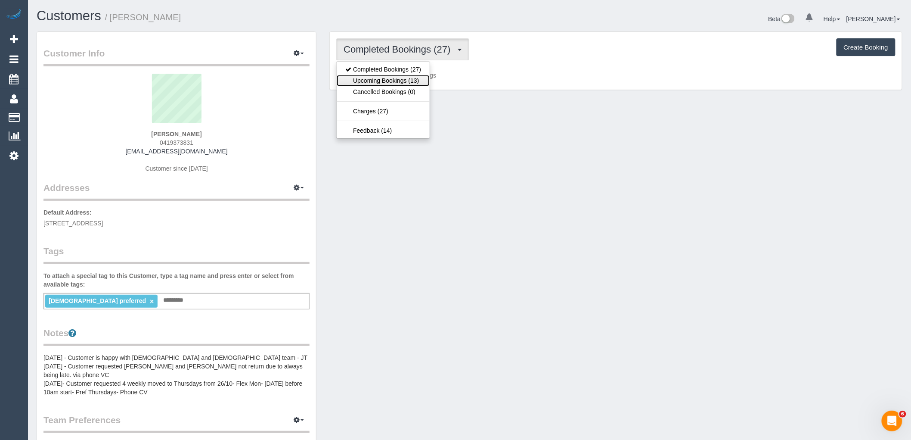
click at [415, 81] on link "Upcoming Bookings (13)" at bounding box center [383, 80] width 93 height 11
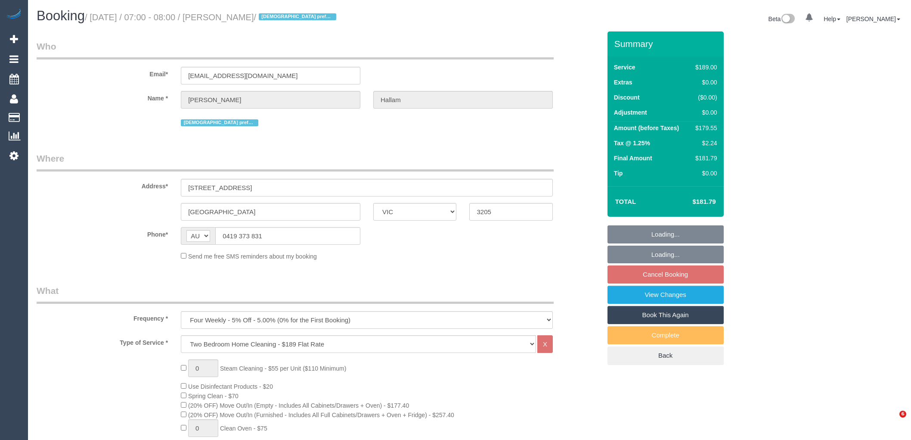
select select "VIC"
select select "object:665"
select select "number:27"
select select "number:14"
select select "number:19"
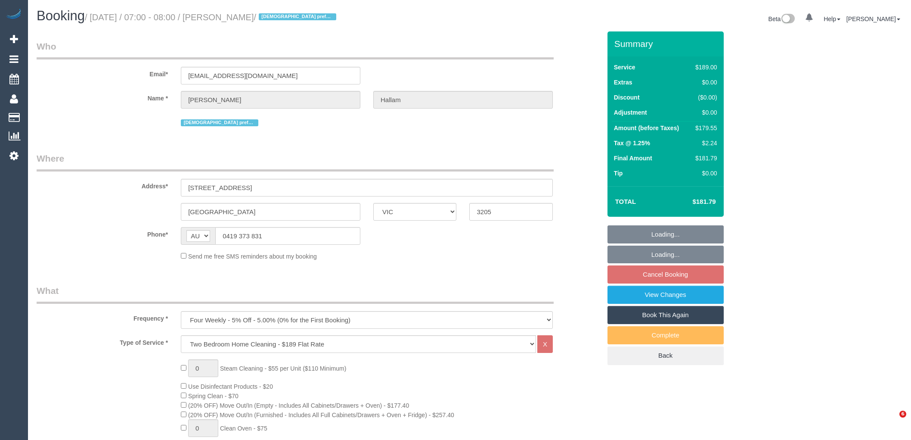
select select "number:36"
select select "number:35"
select select "number:13"
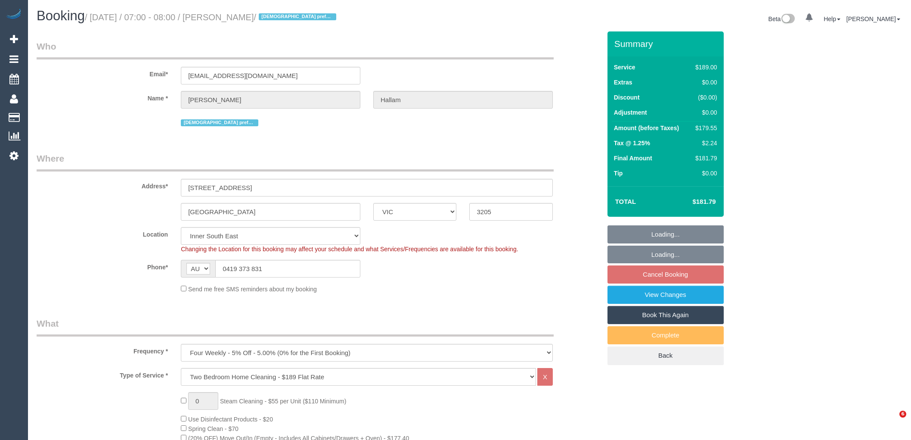
select select "string:stripe-pm_1OFrnG2GScqysDRVpJl05gfj"
select select "spot1"
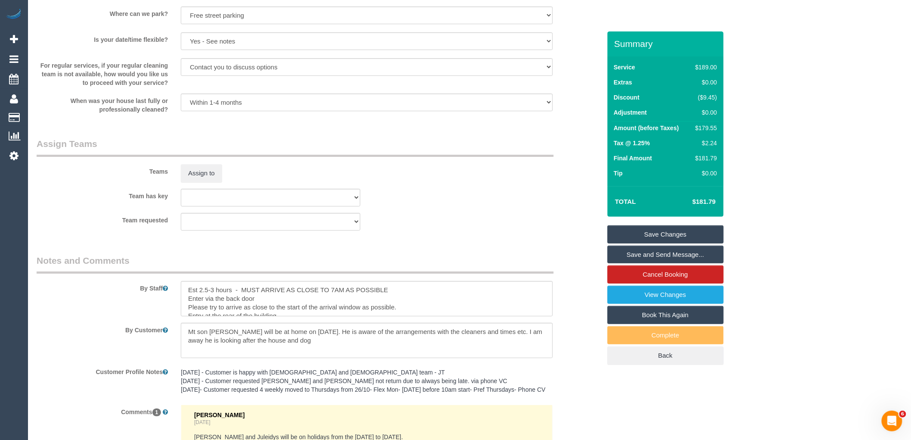
scroll to position [1348, 0]
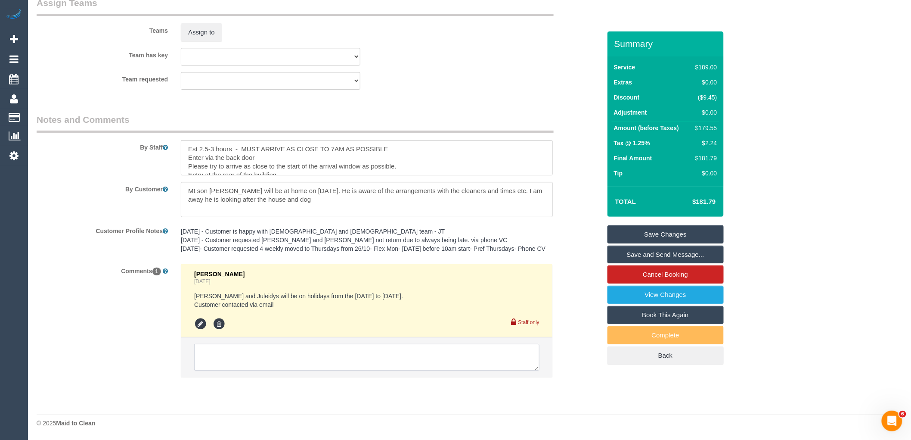
click at [289, 359] on textarea at bounding box center [366, 357] width 345 height 27
paste textarea "Customer response to cleaners being away: Any morning from 7am will work via em…"
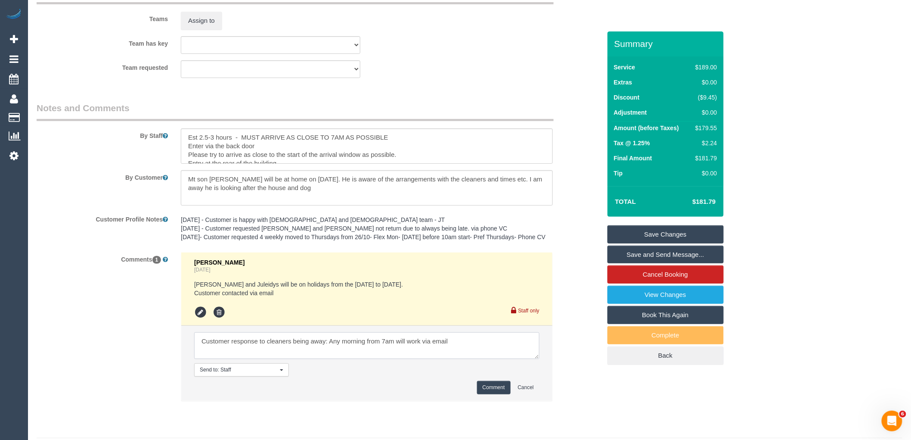
type textarea "Customer response to cleaners being away: Any morning from 7am will work via em…"
click at [491, 394] on button "Comment" at bounding box center [494, 387] width 34 height 13
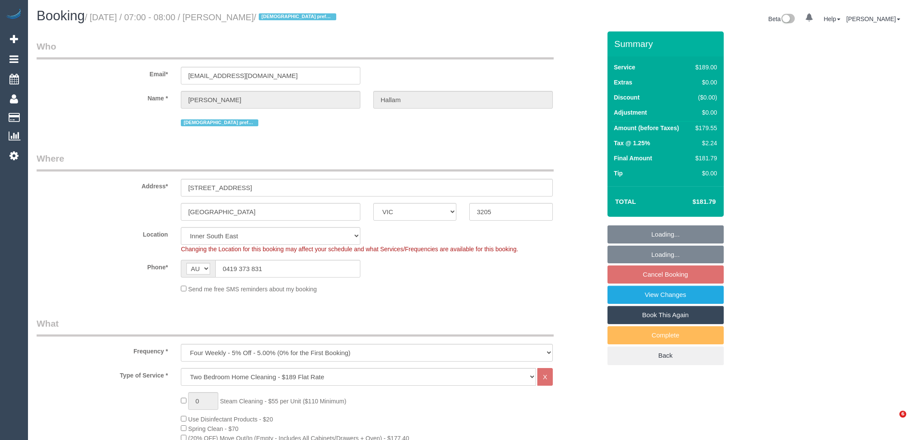
select select "VIC"
select select "object:1421"
select select "string:stripe-pm_1OFrnG2GScqysDRVpJl05gfj"
select select "number:27"
select select "number:14"
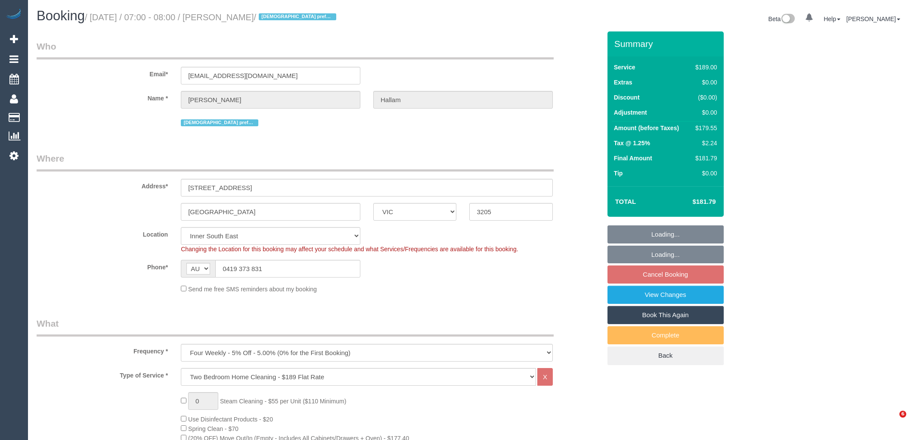
select select "number:19"
select select "number:36"
select select "number:35"
select select "number:13"
select select "spot1"
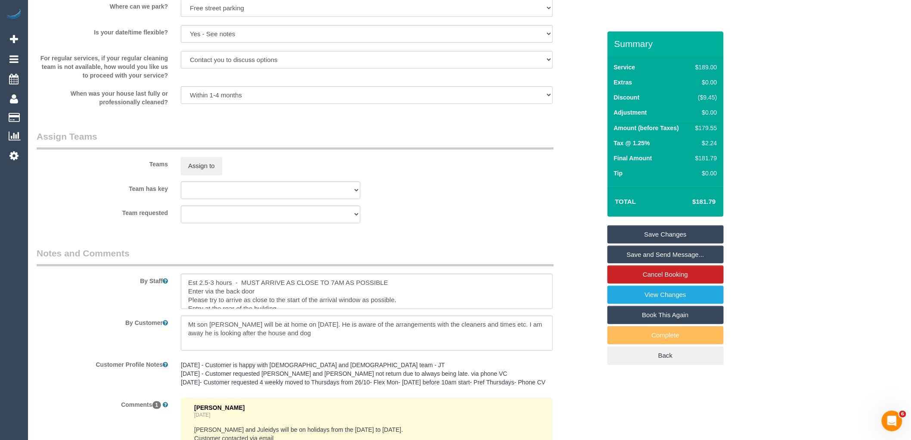
scroll to position [1348, 0]
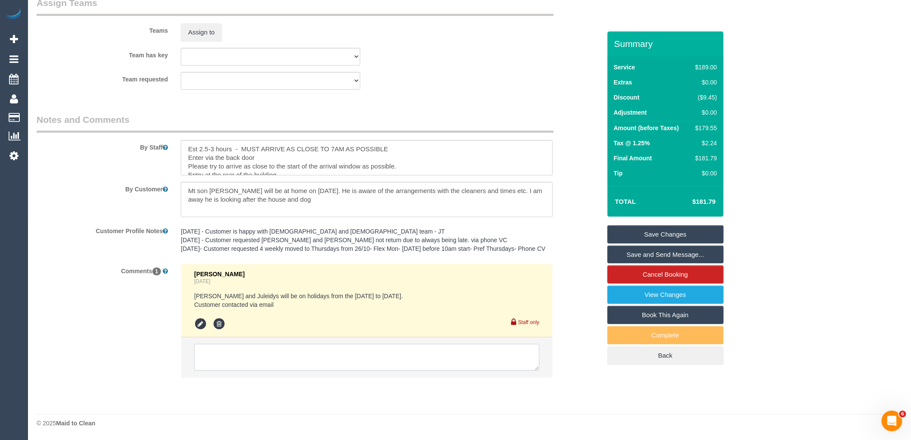
click at [255, 350] on textarea at bounding box center [366, 357] width 345 height 27
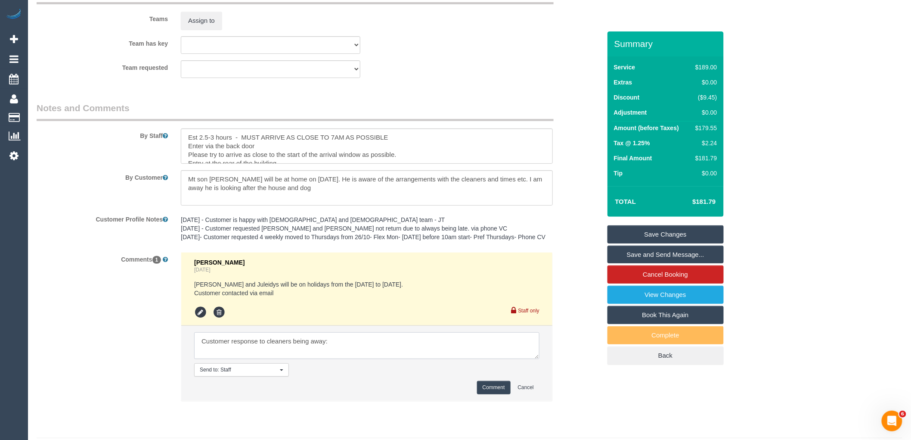
paste textarea "Any morning from 7am will work"
drag, startPoint x: 481, startPoint y: 352, endPoint x: 177, endPoint y: 371, distance: 304.5
click at [177, 371] on div "Vanessa Christou Yesterday Cris and Juleidys will be on holidays from the 21/10…" at bounding box center [366, 331] width 385 height 158
type textarea "Customer response to cleaners being away: Any morning from 7am will work via em…"
click at [505, 394] on button "Comment" at bounding box center [494, 387] width 34 height 13
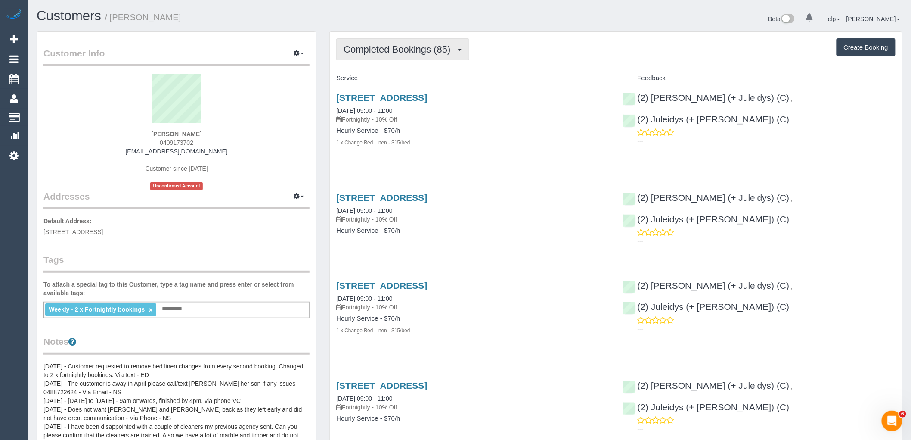
click at [406, 53] on span "Completed Bookings (85)" at bounding box center [399, 49] width 111 height 11
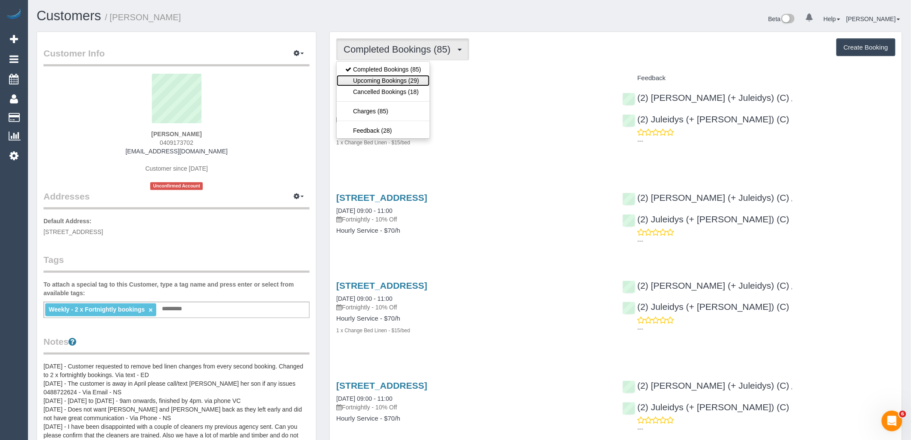
click at [406, 77] on link "Upcoming Bookings (29)" at bounding box center [383, 80] width 93 height 11
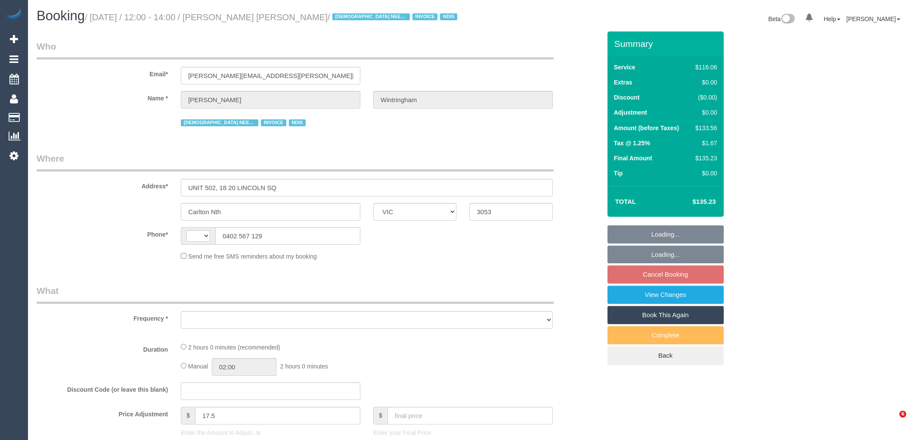
select select "VIC"
select select "string:AU"
select select "object:529"
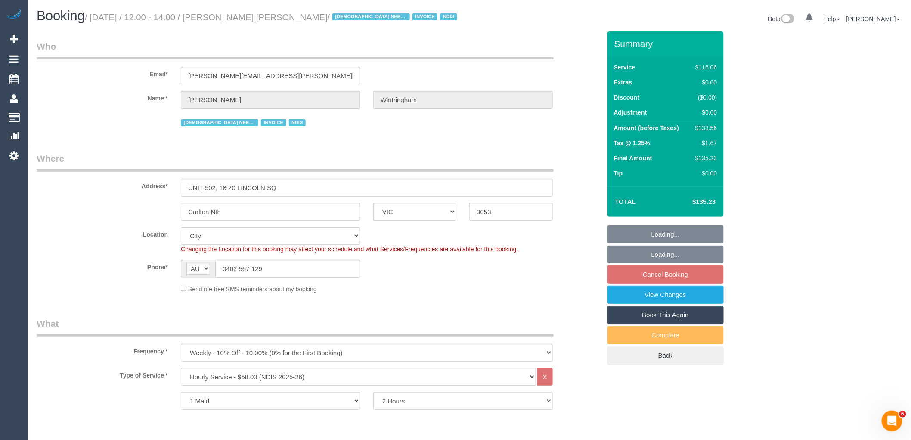
select select "number:28"
select select "number:14"
select select "number:20"
select select "number:36"
select select "number:34"
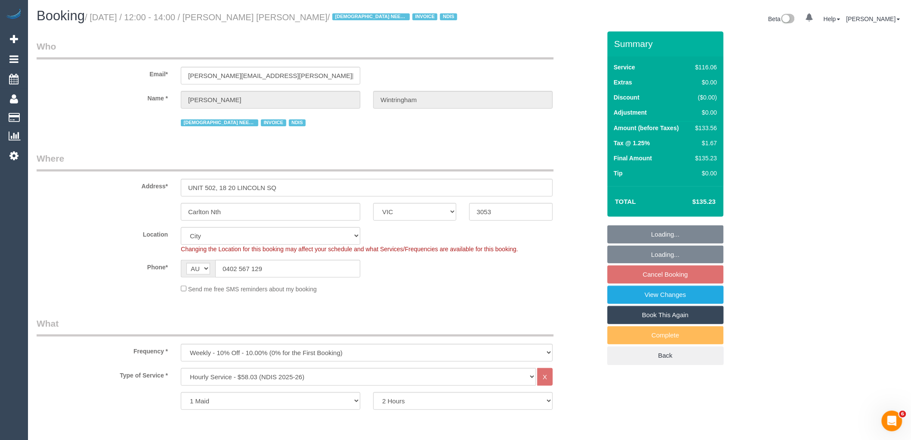
select select "object:741"
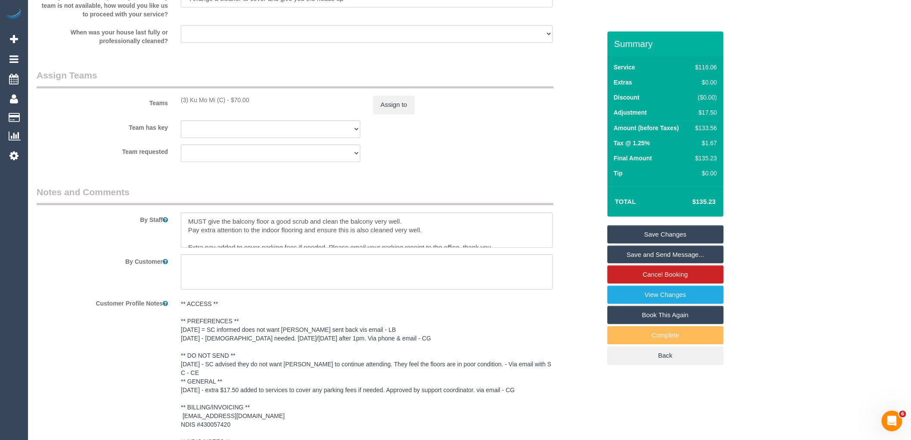
scroll to position [1004, 0]
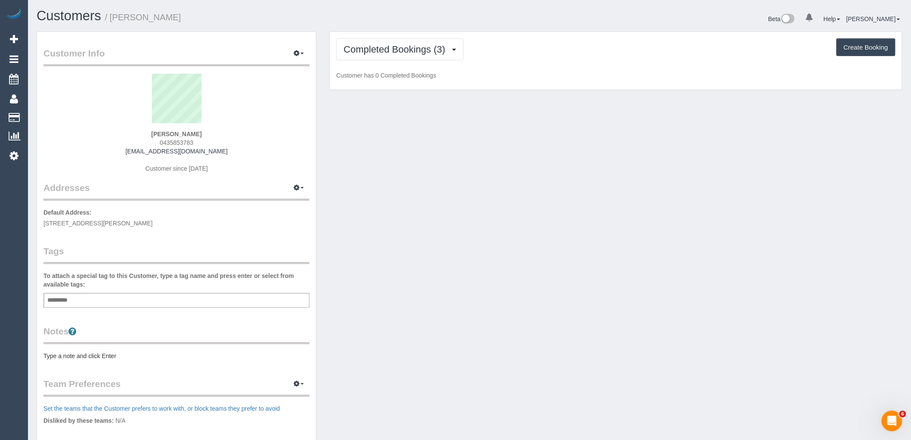
scroll to position [629, 911]
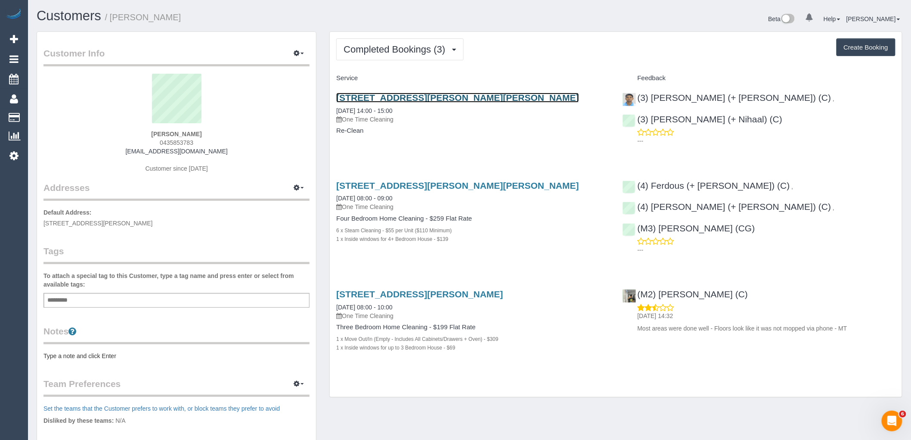
click at [416, 100] on link "[STREET_ADDRESS][PERSON_NAME][PERSON_NAME]" at bounding box center [457, 98] width 243 height 10
click at [412, 95] on link "[STREET_ADDRESS][PERSON_NAME][PERSON_NAME]" at bounding box center [457, 98] width 243 height 10
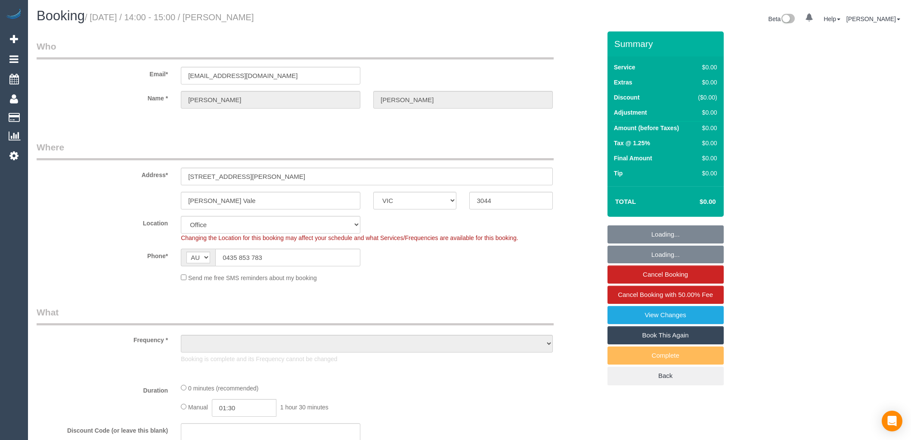
select select "VIC"
select select "object:583"
select select "string:stripe-pm_1RvBnJ2GScqysDRVkOTStkym"
select select "number:28"
select select "number:17"
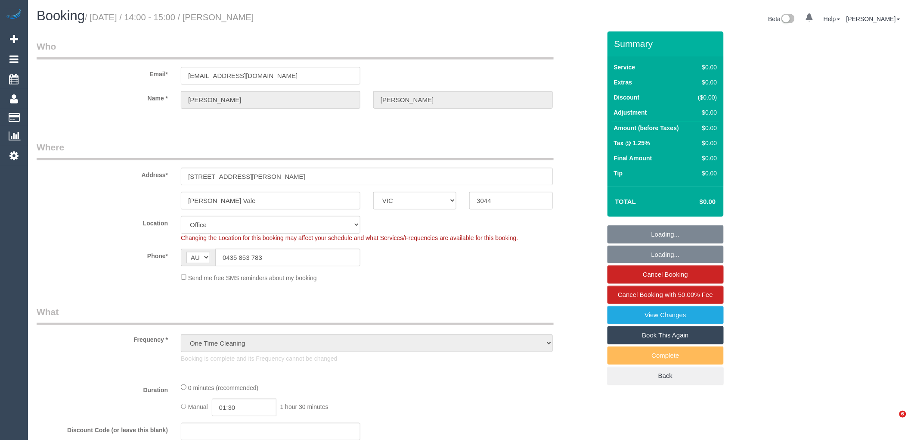
select select "number:18"
select select "number:24"
select select "number:12"
select select "object:2078"
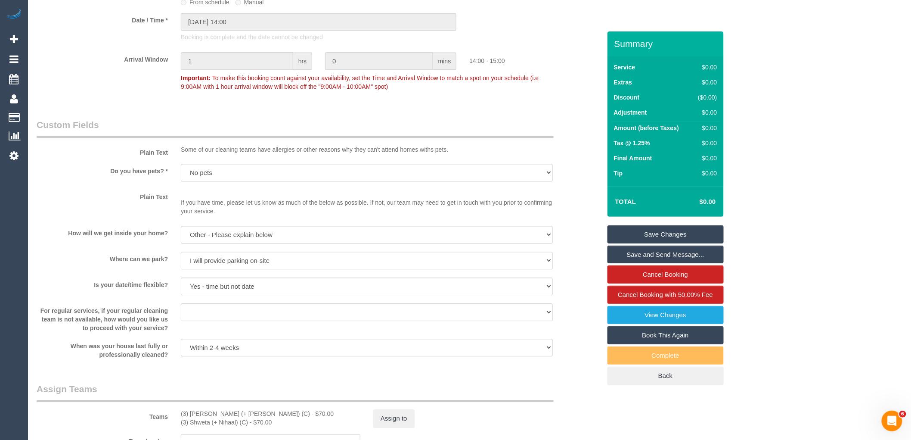
scroll to position [1075, 0]
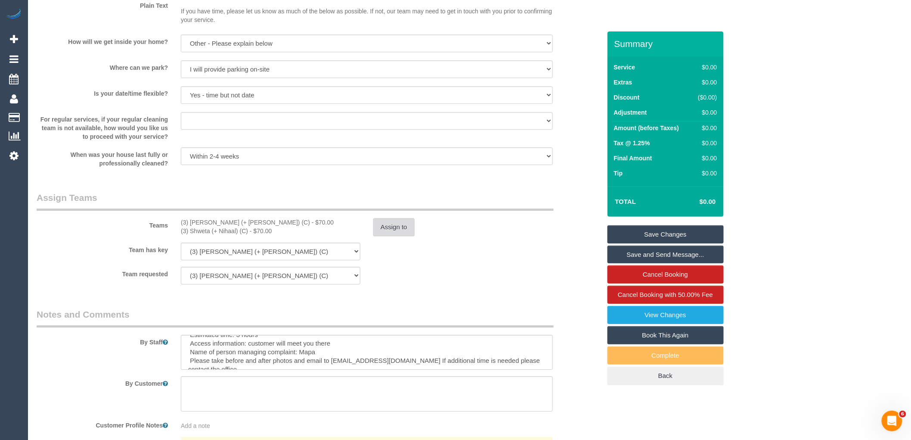
click at [386, 234] on button "Assign to" at bounding box center [393, 227] width 41 height 18
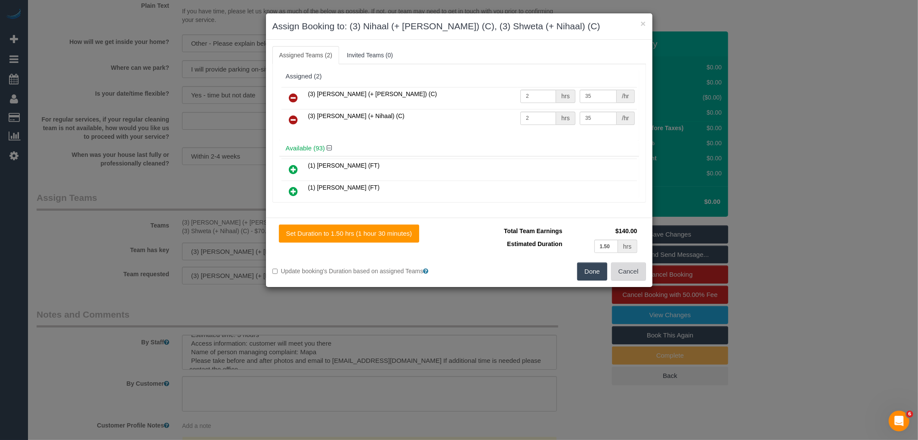
click at [638, 277] on button "Cancel" at bounding box center [628, 271] width 35 height 18
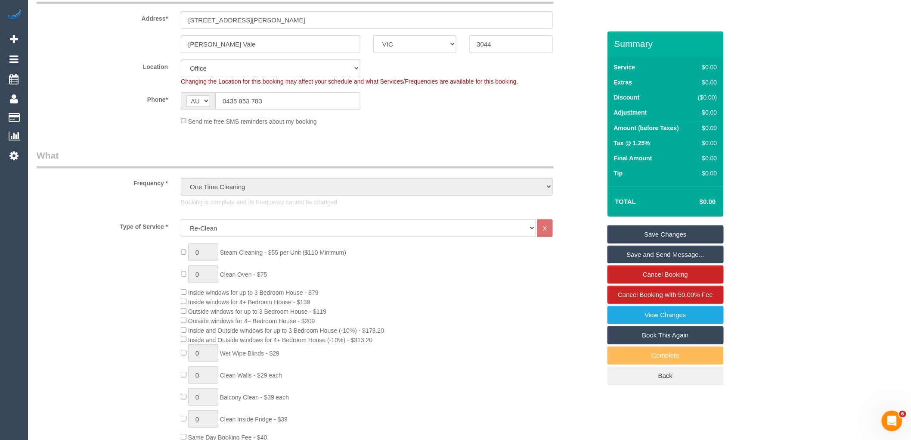
scroll to position [0, 0]
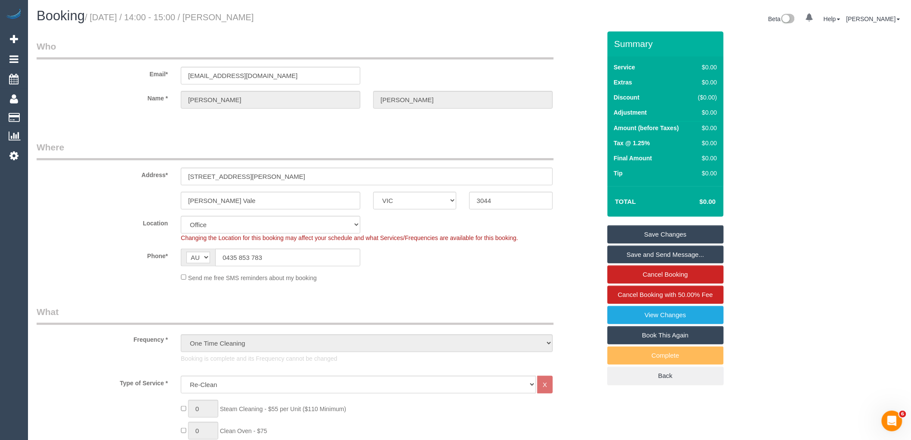
drag, startPoint x: 266, startPoint y: 20, endPoint x: 227, endPoint y: 18, distance: 38.4
click at [227, 18] on h1 "Booking / October 01, 2025 / 14:00 - 15:00 / Aimee Chadzynski" at bounding box center [250, 16] width 427 height 15
copy small "Aimee Chadzynski"
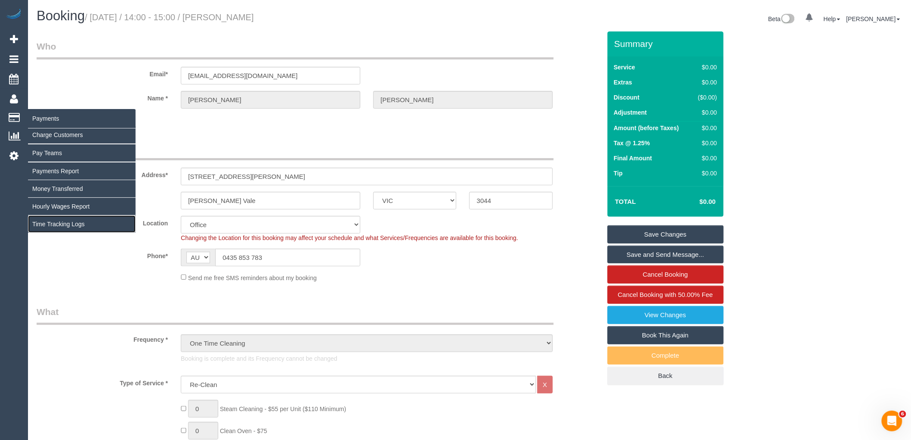
click at [55, 226] on link "Time Tracking Logs" at bounding box center [82, 223] width 108 height 17
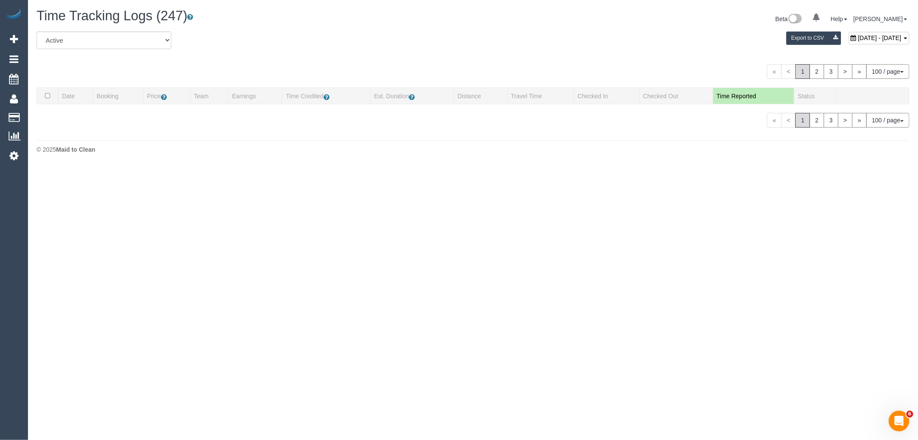
click at [864, 41] on span "October 09, 2025 - October 09, 2025" at bounding box center [879, 37] width 43 height 7
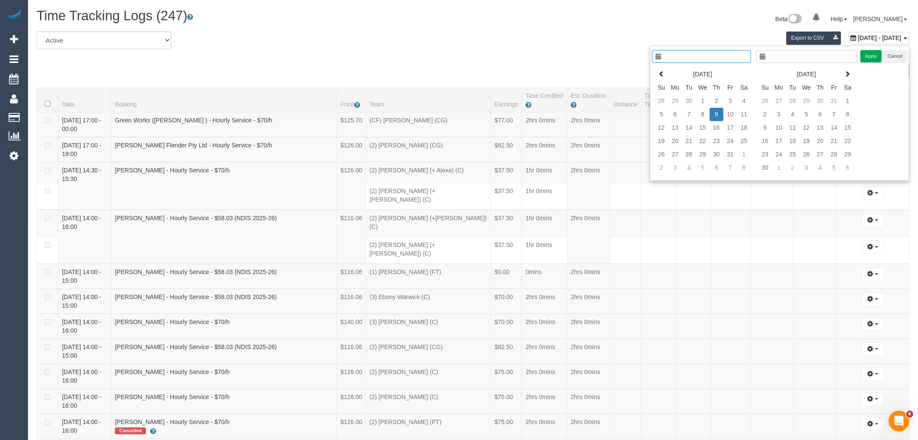
type input "**********"
click at [692, 104] on td "1" at bounding box center [696, 100] width 14 height 13
type input "**********"
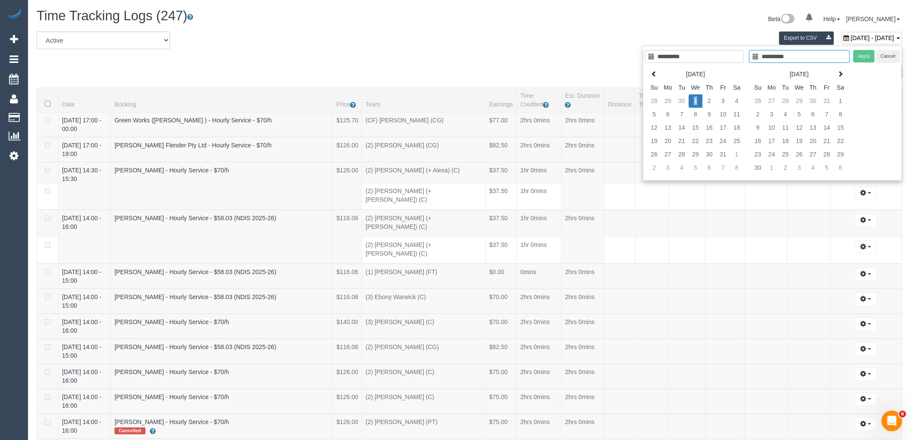
click at [692, 104] on td "1" at bounding box center [696, 100] width 14 height 13
type input "**********"
click at [866, 56] on button "Apply" at bounding box center [864, 56] width 22 height 12
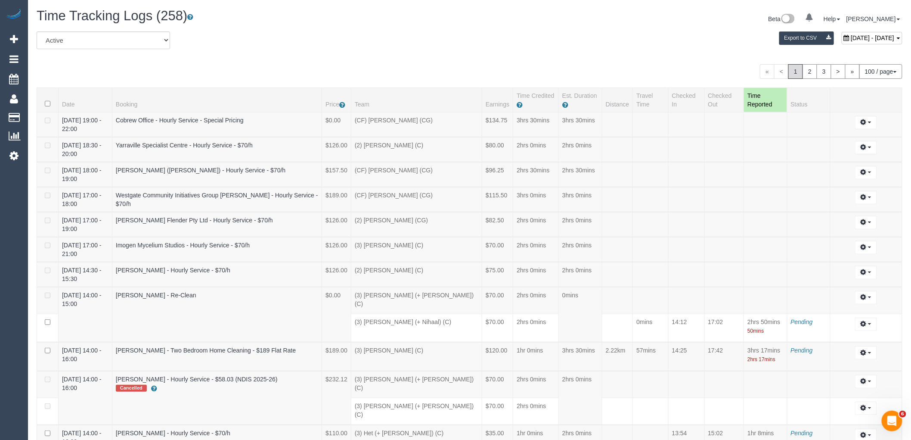
click at [557, 69] on div "« < 1 2 3 > » 100 / page 10 / page 20 / page 30 / page 40 / page 50 / page 100 …" at bounding box center [470, 71] width 866 height 15
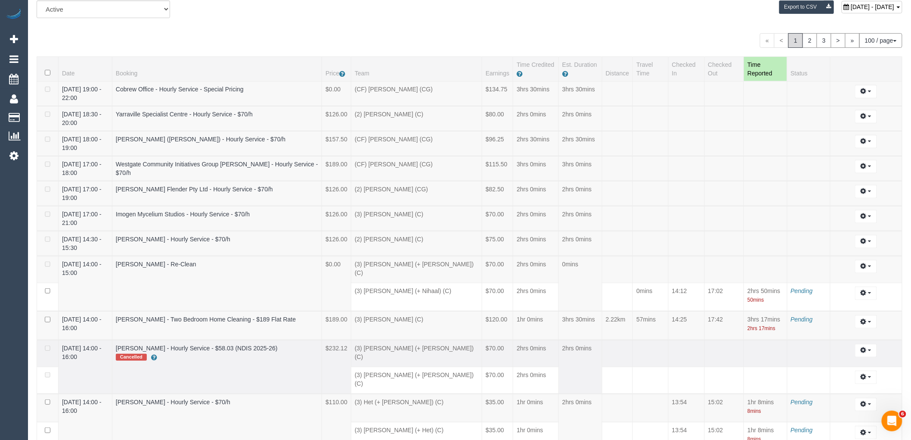
scroll to position [48, 0]
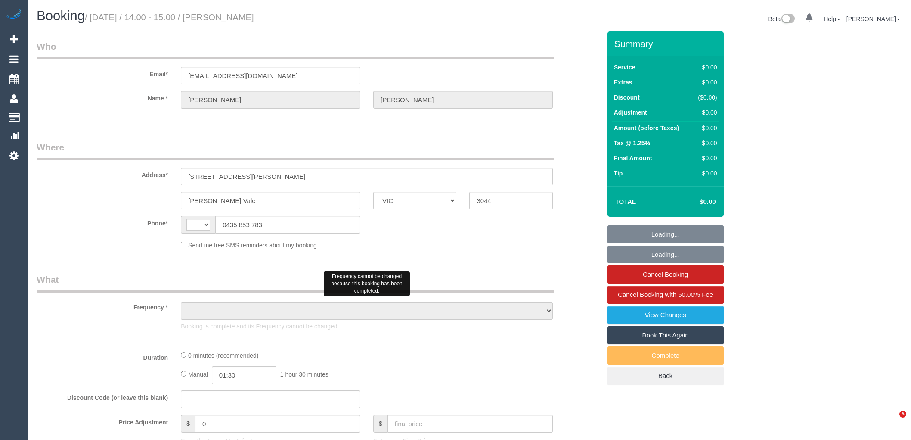
select select "VIC"
select select "string:AU"
select select "object:567"
select select "string:stripe-pm_1RvBnJ2GScqysDRVkOTStkym"
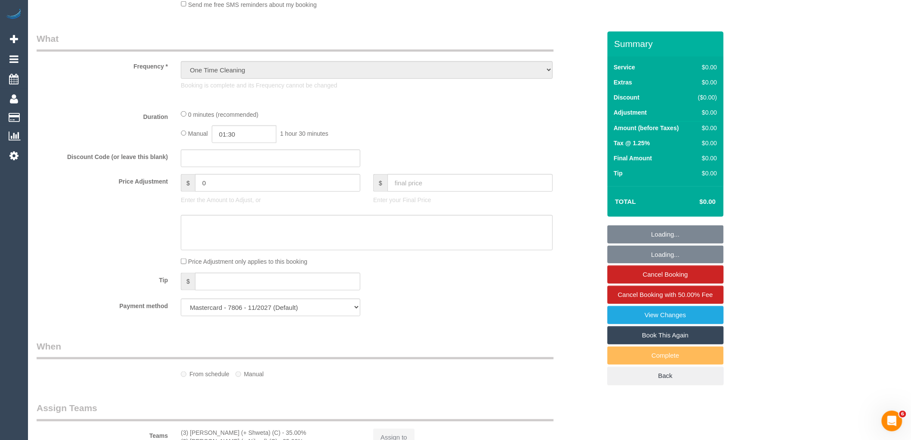
select select "object:572"
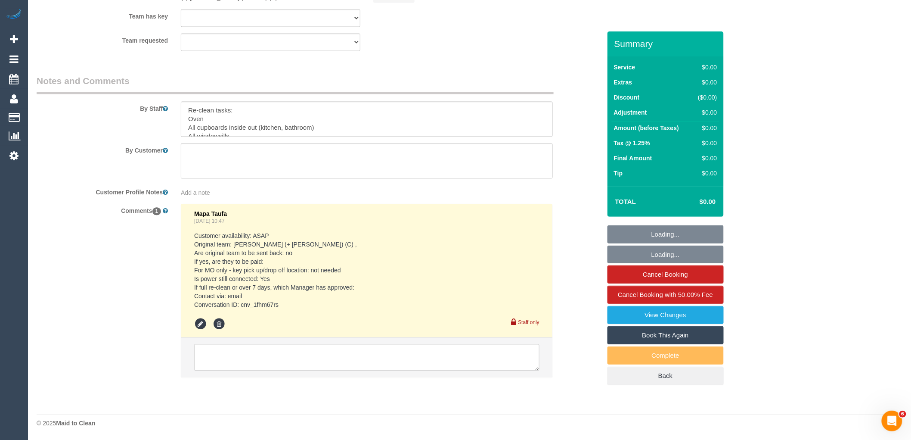
select select "number:28"
select select "number:17"
select select "number:18"
select select "number:24"
select select "number:12"
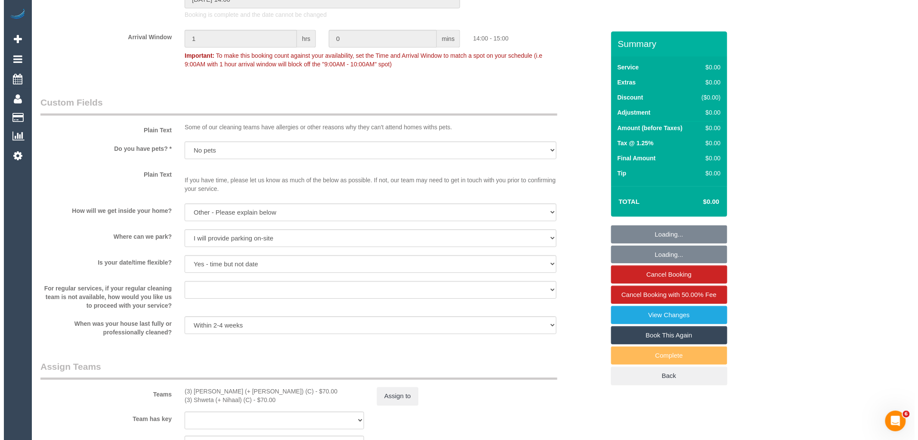
scroll to position [1049, 0]
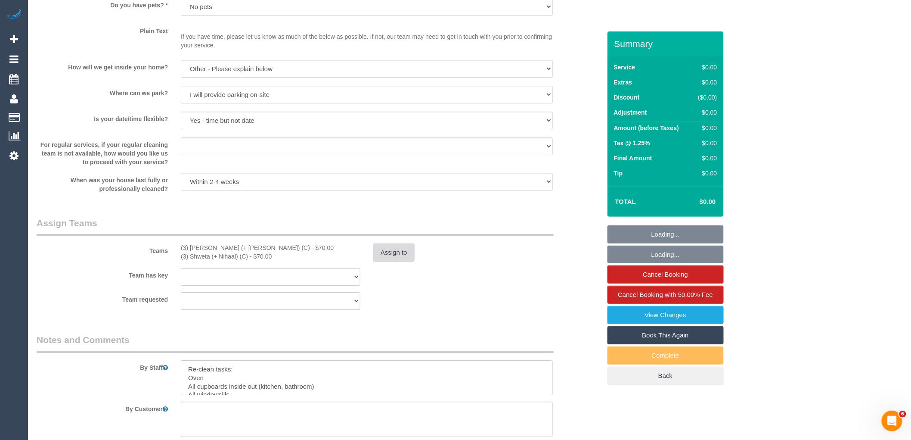
click at [399, 255] on button "Assign to" at bounding box center [393, 252] width 41 height 18
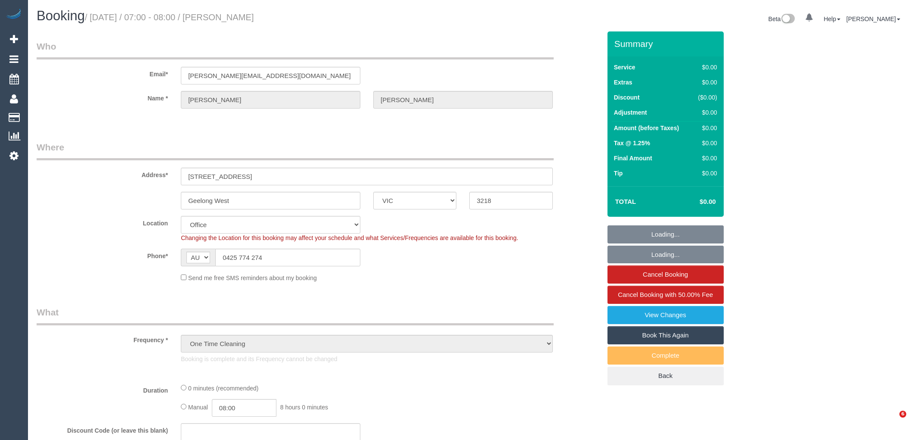
select select "VIC"
select select "number:28"
select select "number:15"
select select "number:19"
select select "object:798"
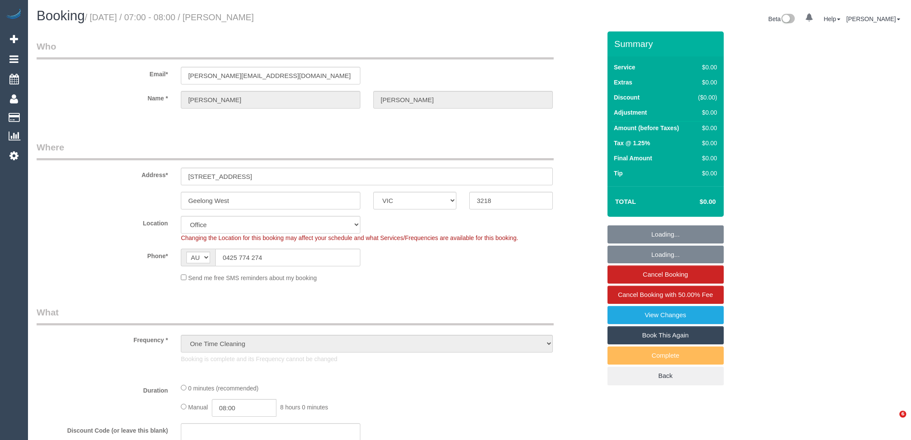
select select "string:stripe-pm_1SBq7G2GScqysDRVu3NOUJl8"
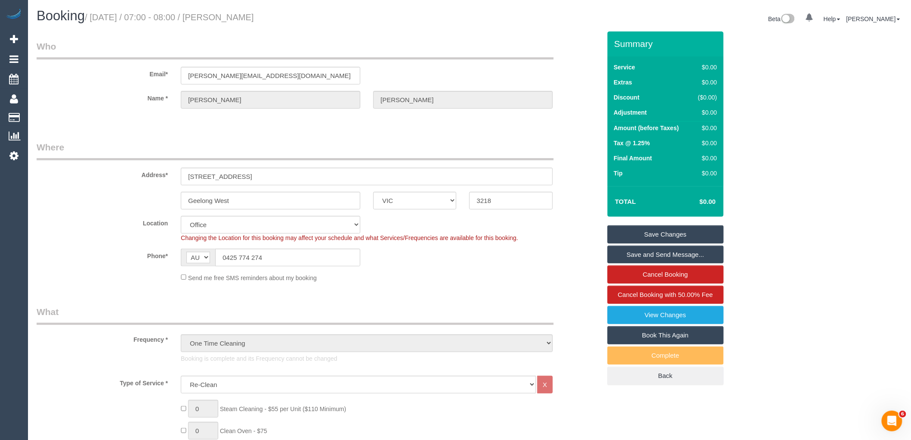
drag, startPoint x: 308, startPoint y: 16, endPoint x: 227, endPoint y: 15, distance: 80.9
click at [227, 15] on h1 "Booking / [DATE] / 07:00 - 08:00 / [PERSON_NAME]" at bounding box center [250, 16] width 427 height 15
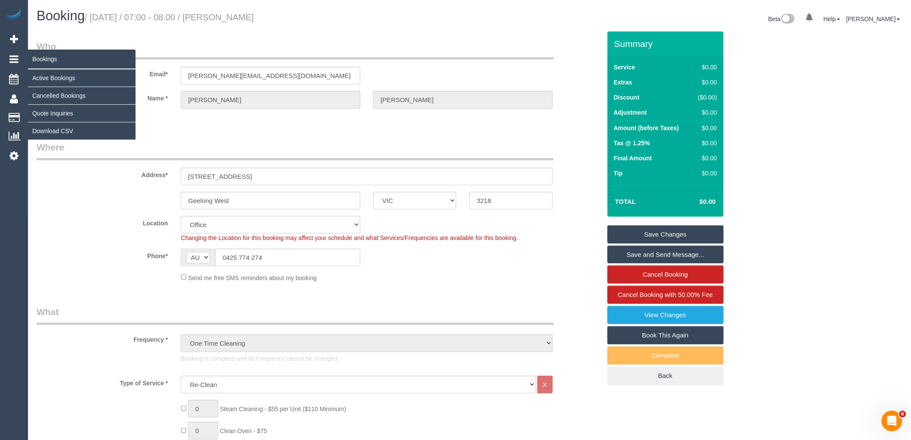
copy small "[PERSON_NAME]"
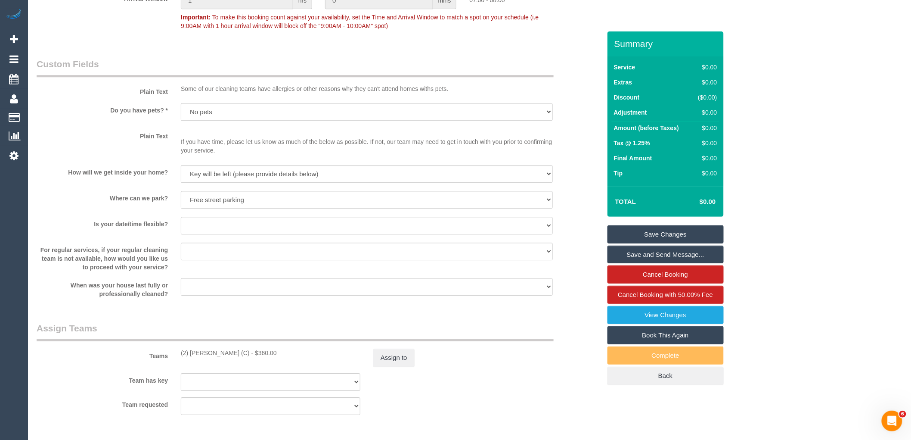
scroll to position [1100, 0]
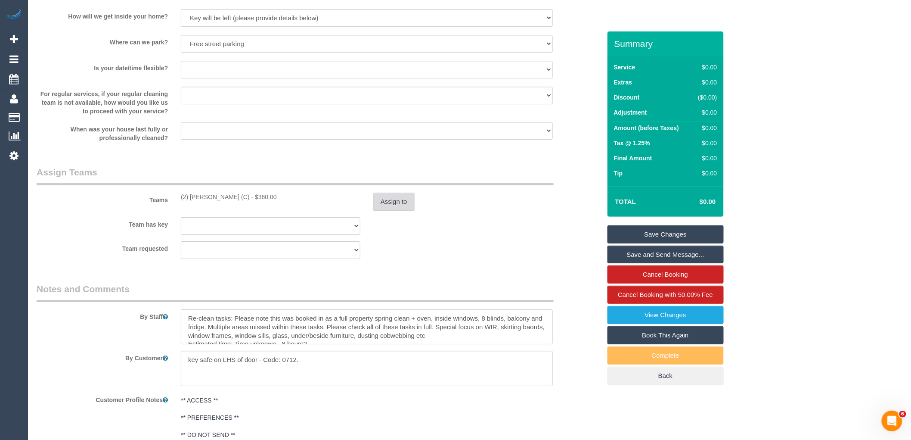
click at [399, 204] on button "Assign to" at bounding box center [393, 201] width 41 height 18
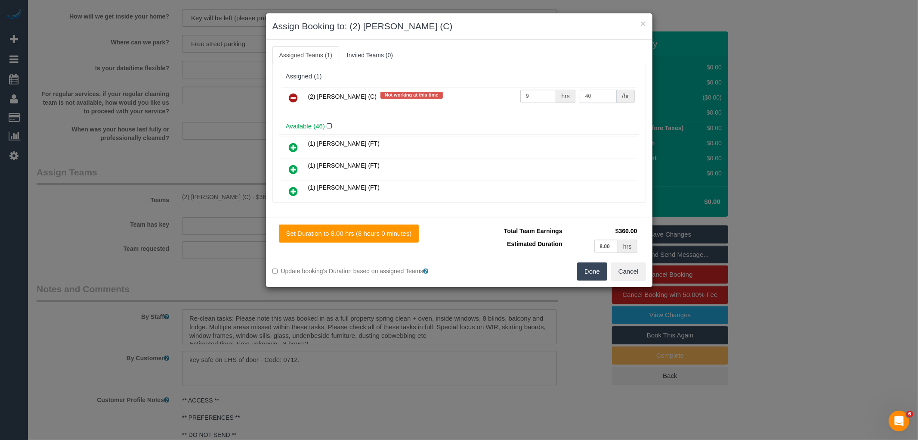
drag, startPoint x: 609, startPoint y: 93, endPoint x: 525, endPoint y: 94, distance: 83.9
click at [525, 93] on tr "(2) [PERSON_NAME] (C) Not working at this time 9 hrs 40 /hr" at bounding box center [460, 98] width 356 height 22
type input "35"
click at [644, 22] on button "×" at bounding box center [643, 23] width 5 height 9
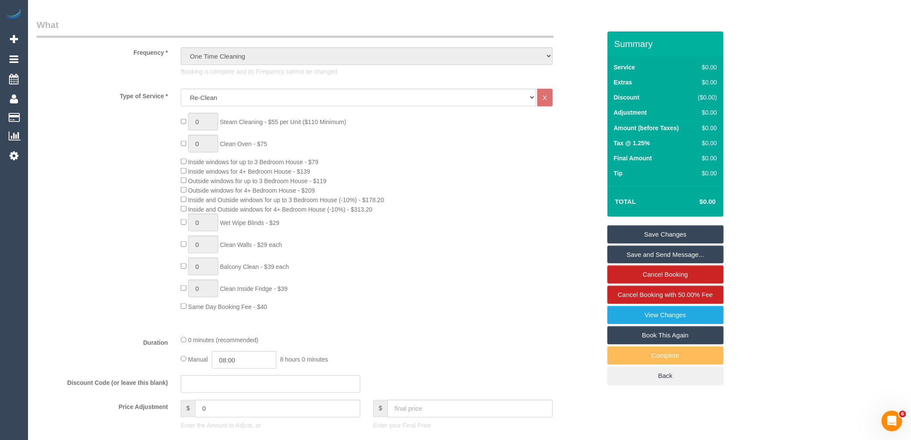
scroll to position [0, 0]
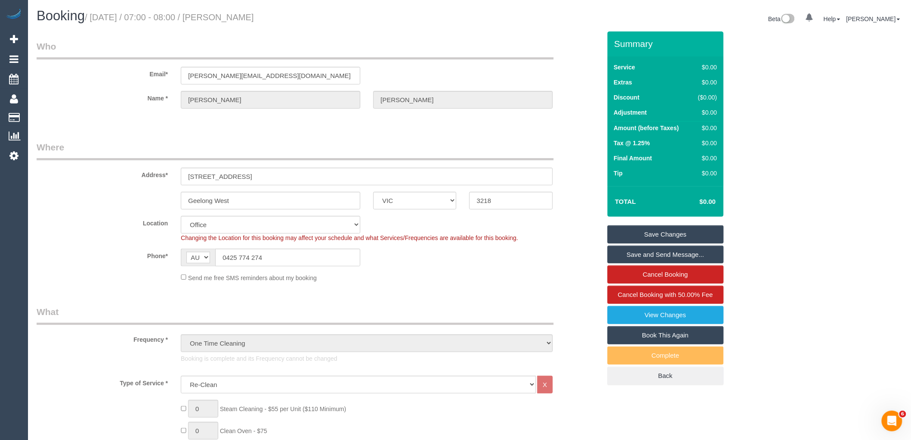
drag, startPoint x: 323, startPoint y: 7, endPoint x: 227, endPoint y: 18, distance: 96.6
copy div "[PERSON_NAME] Beta 0 Your Notifications You have 0 alerts Help Help Docs Take a…"
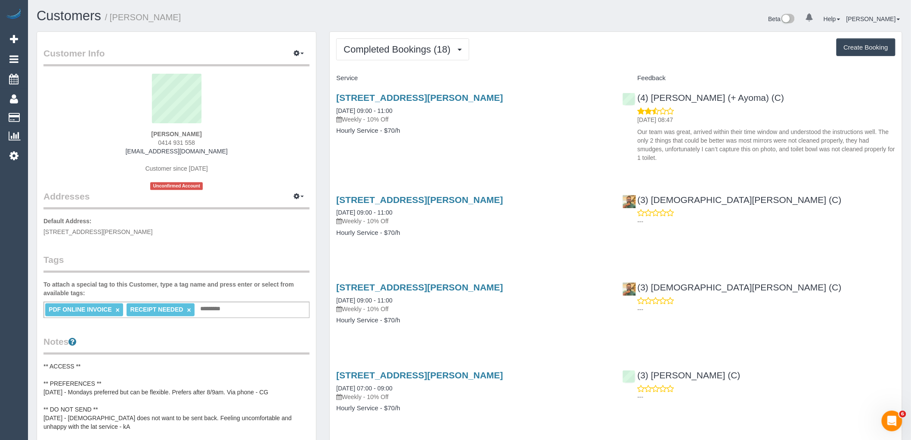
drag, startPoint x: 225, startPoint y: 131, endPoint x: 123, endPoint y: 132, distance: 101.6
click at [123, 132] on div "[PERSON_NAME] 0414 931 558 [EMAIL_ADDRESS][DOMAIN_NAME] Customer since [DATE] U…" at bounding box center [176, 132] width 266 height 116
copy strong "[PERSON_NAME]"
